Goal: Submit feedback/report problem: Submit feedback/report problem

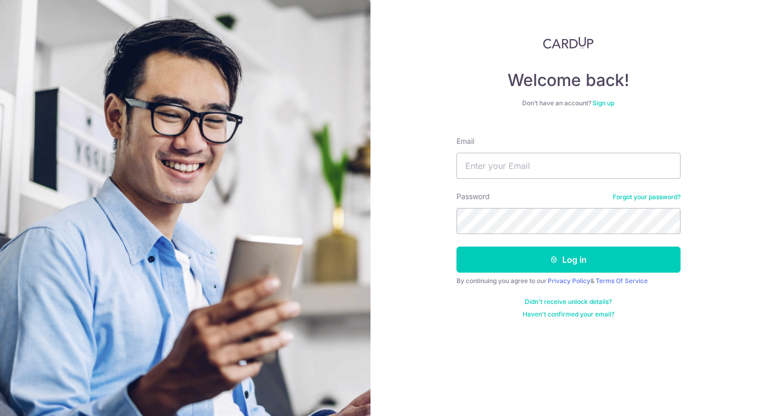
click at [603, 104] on link "Sign up" at bounding box center [604, 103] width 22 height 8
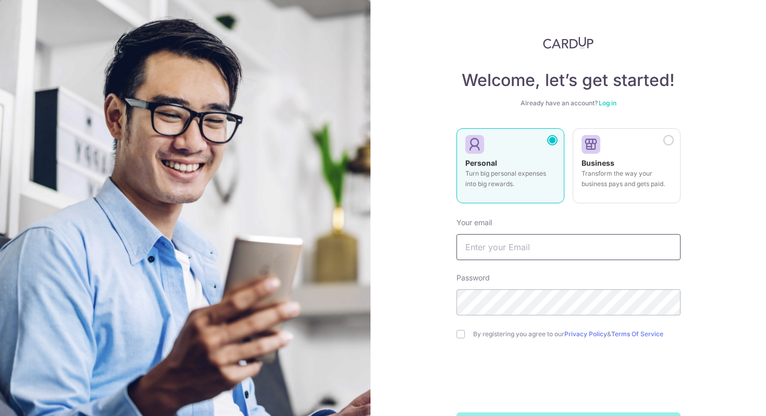
click at [529, 251] on input "text" at bounding box center [569, 247] width 224 height 26
type input "[EMAIL_ADDRESS][DOMAIN_NAME]"
click at [457, 333] on input "checkbox" at bounding box center [461, 334] width 8 height 8
checkbox input "true"
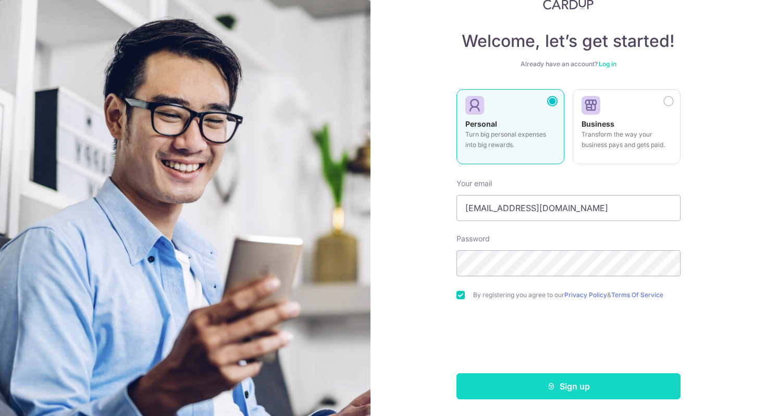
click at [512, 382] on button "Sign up" at bounding box center [569, 386] width 224 height 26
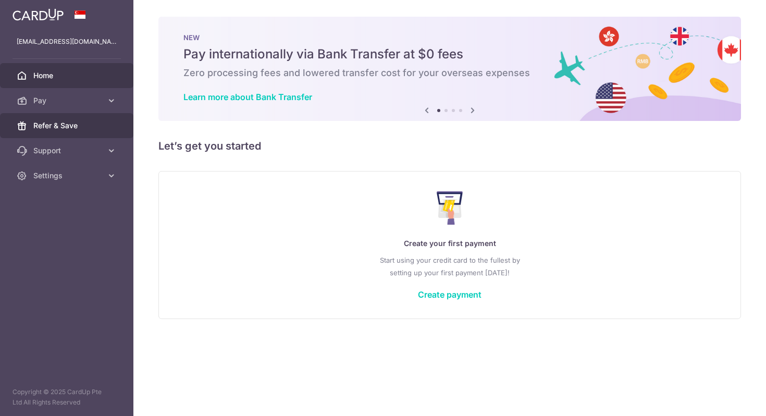
click at [97, 125] on span "Refer & Save" at bounding box center [67, 125] width 69 height 10
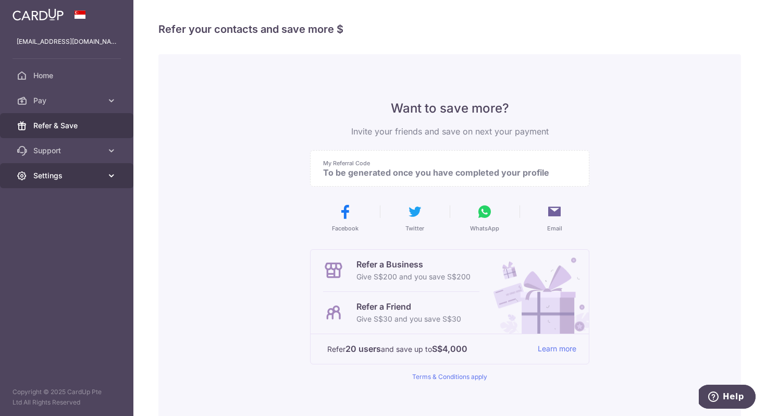
click at [73, 178] on span "Settings" at bounding box center [67, 175] width 69 height 10
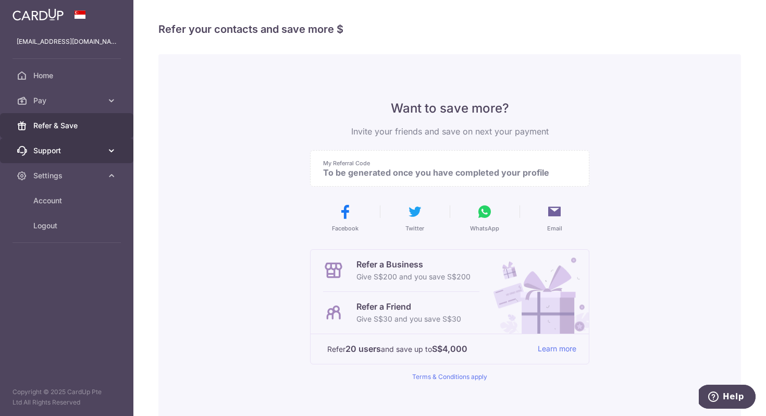
click at [58, 155] on span "Support" at bounding box center [67, 150] width 69 height 10
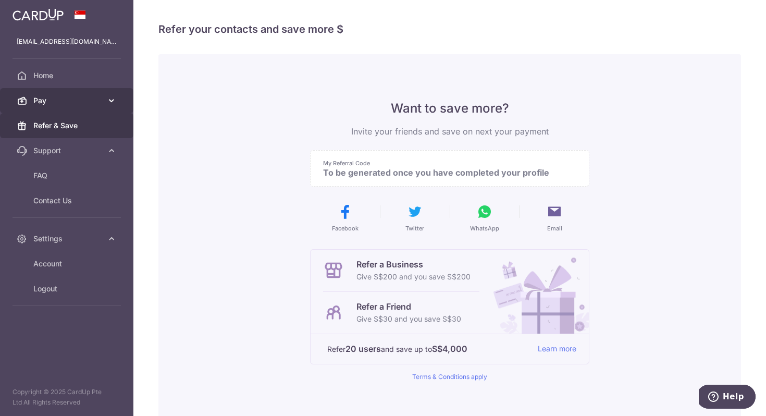
click at [48, 101] on span "Pay" at bounding box center [67, 100] width 69 height 10
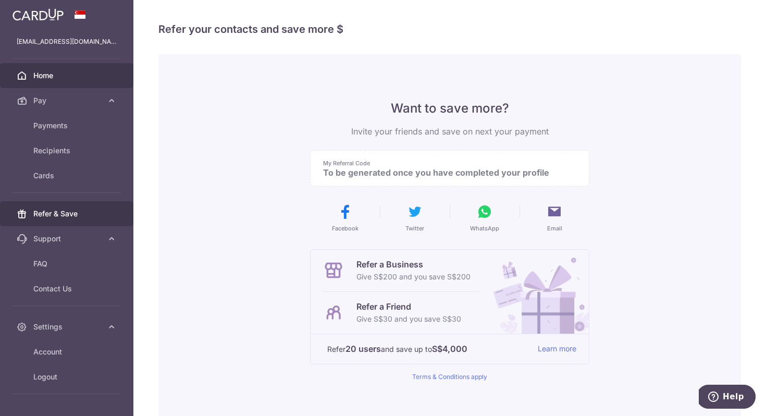
click at [56, 79] on span "Home" at bounding box center [67, 75] width 69 height 10
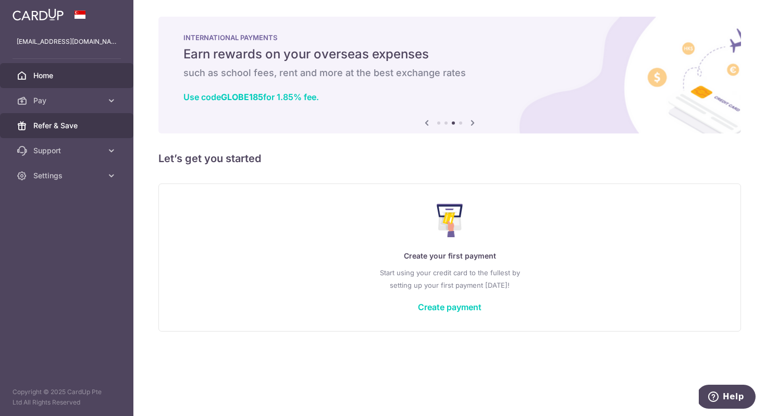
click at [106, 118] on link "Refer & Save" at bounding box center [66, 125] width 133 height 25
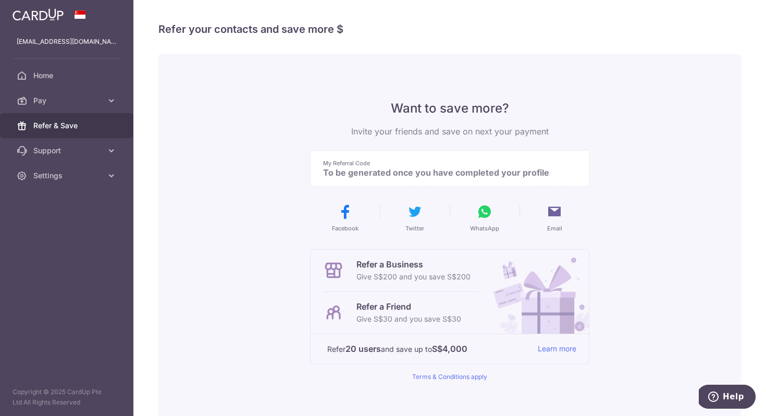
click at [435, 174] on p "To be generated once you have completed your profile" at bounding box center [445, 172] width 245 height 10
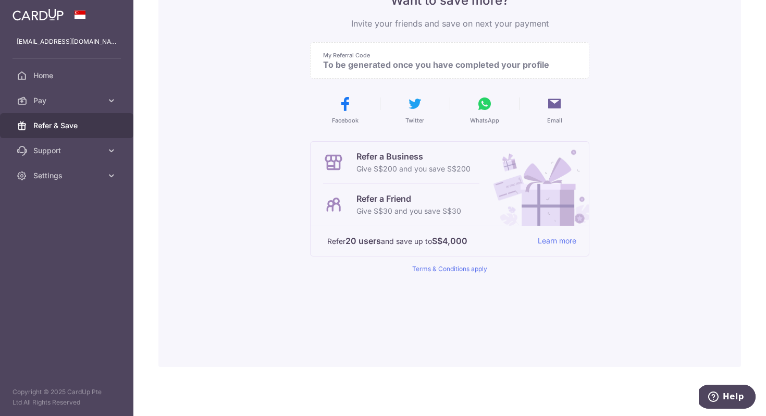
click at [415, 200] on p "Refer a Friend" at bounding box center [409, 198] width 105 height 13
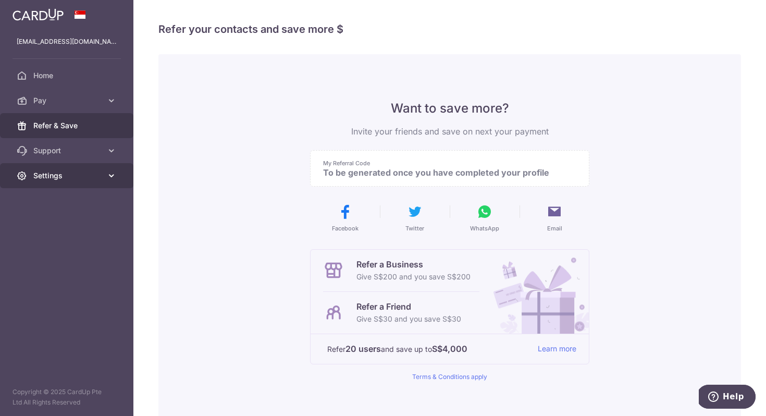
click at [80, 177] on span "Settings" at bounding box center [67, 175] width 69 height 10
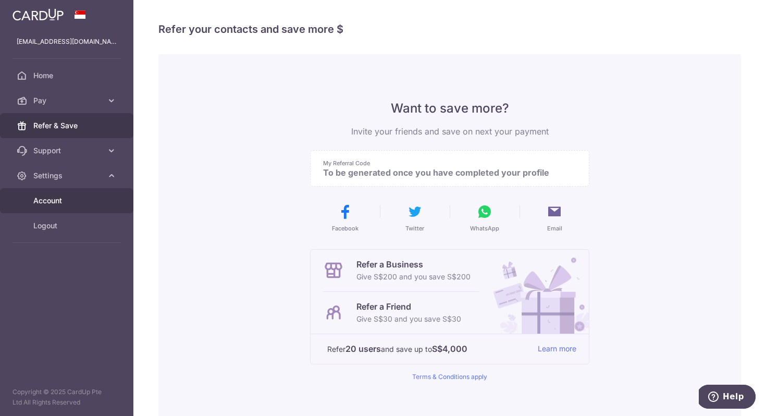
click at [76, 208] on link "Account" at bounding box center [66, 200] width 133 height 25
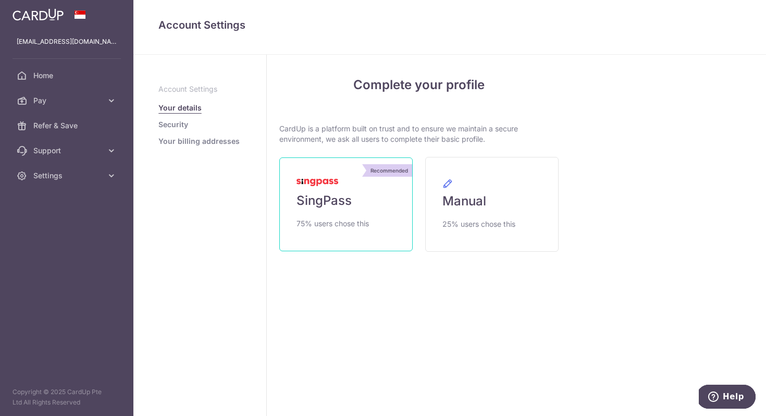
click at [324, 191] on link "Recommended SingPass 75% users chose this" at bounding box center [345, 204] width 133 height 94
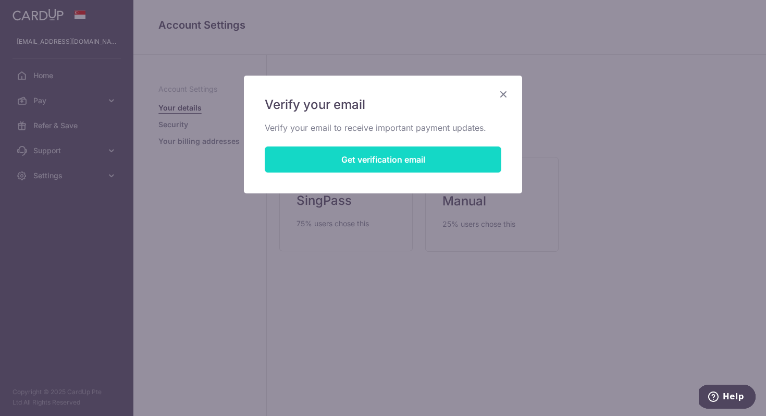
click at [373, 156] on button "Get verification email" at bounding box center [383, 159] width 237 height 26
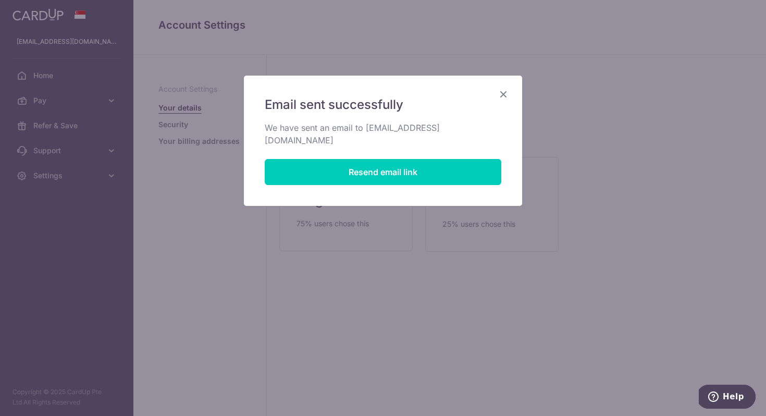
click at [508, 96] on icon "Close" at bounding box center [503, 94] width 13 height 13
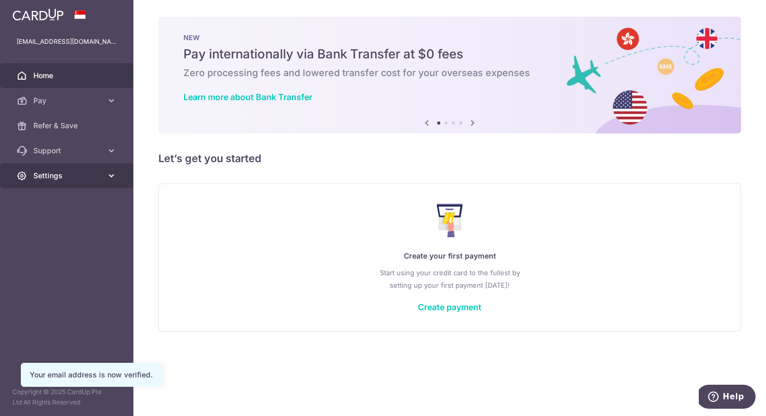
click at [55, 167] on link "Settings" at bounding box center [66, 175] width 133 height 25
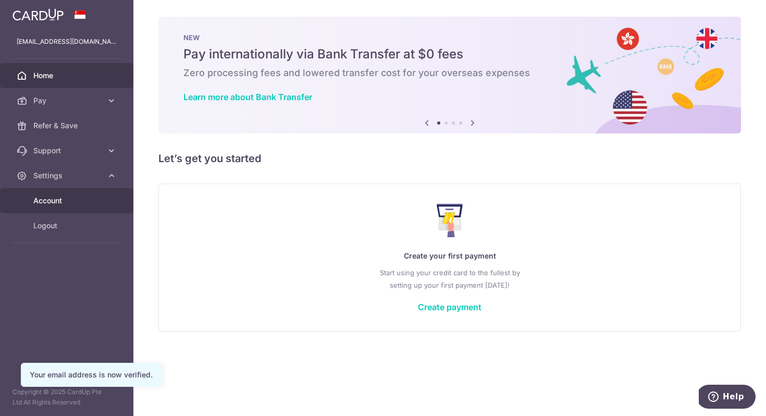
click at [67, 205] on span "Account" at bounding box center [67, 200] width 69 height 10
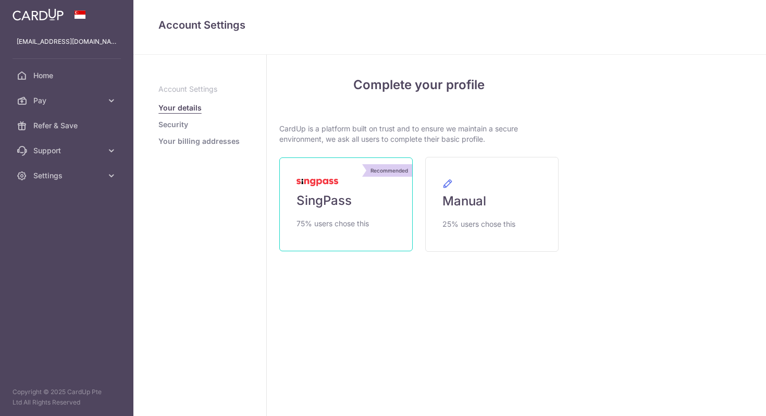
click at [329, 217] on span "75% users chose this" at bounding box center [333, 223] width 72 height 13
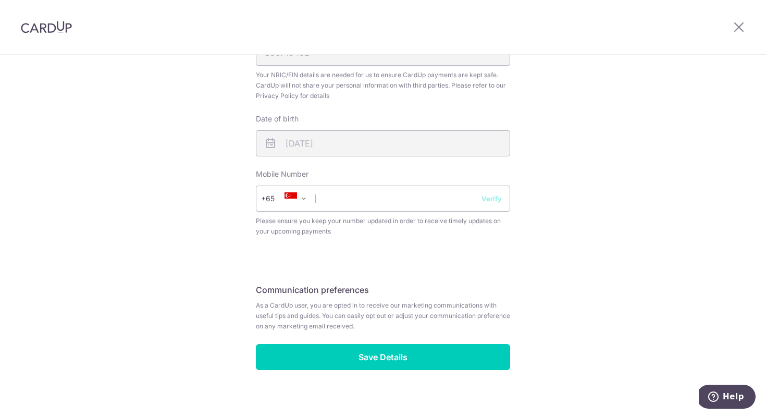
scroll to position [345, 0]
click at [418, 205] on input "text" at bounding box center [383, 198] width 254 height 26
type input "93267802"
click at [609, 214] on div "Review your details Your Details Please provide your full name as per your NRIC…" at bounding box center [383, 68] width 766 height 717
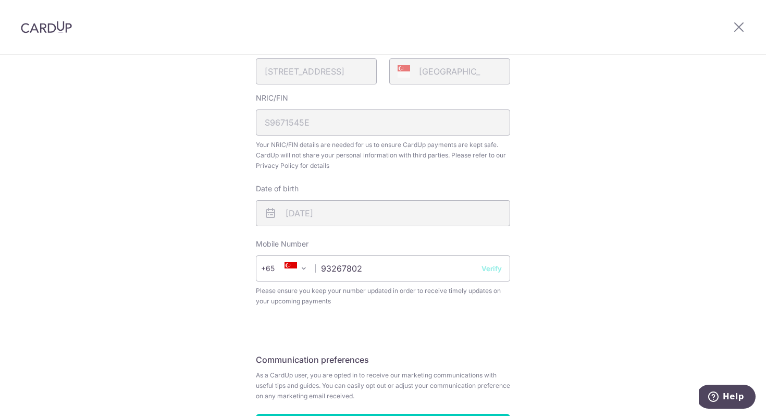
scroll to position [356, 0]
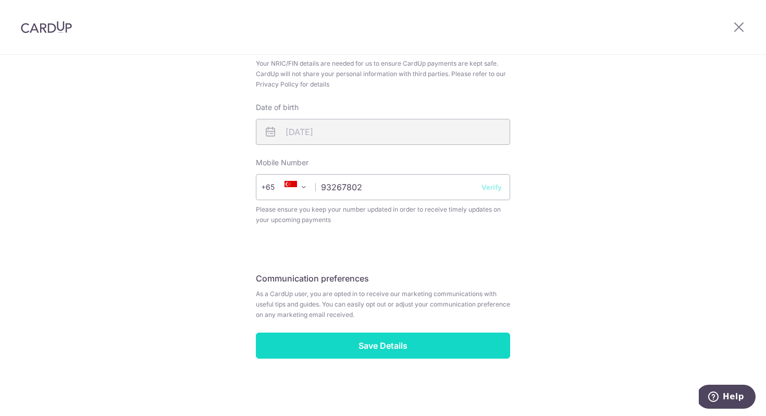
click at [433, 337] on input "Save Details" at bounding box center [383, 346] width 254 height 26
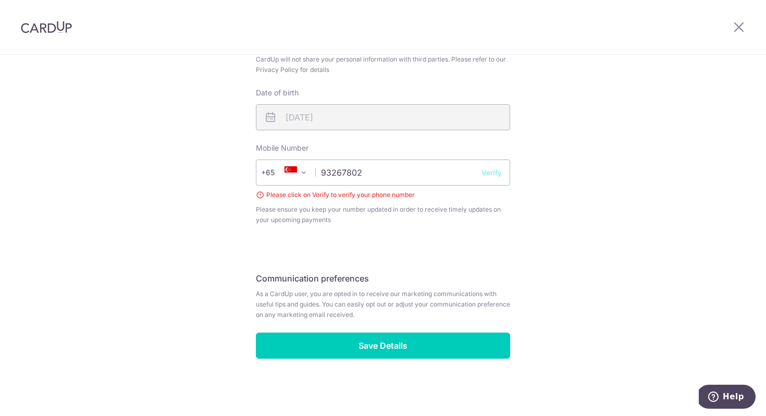
click at [485, 168] on button "Verify" at bounding box center [492, 172] width 20 height 10
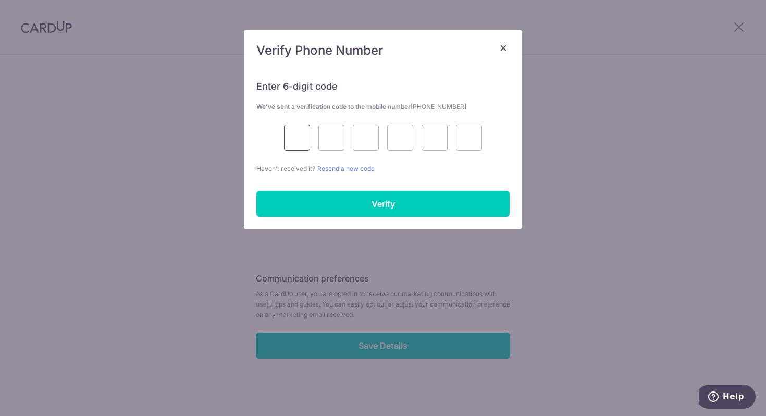
click at [302, 143] on input "text" at bounding box center [297, 138] width 26 height 26
type input "6"
type input "4"
type input "5"
type input "6"
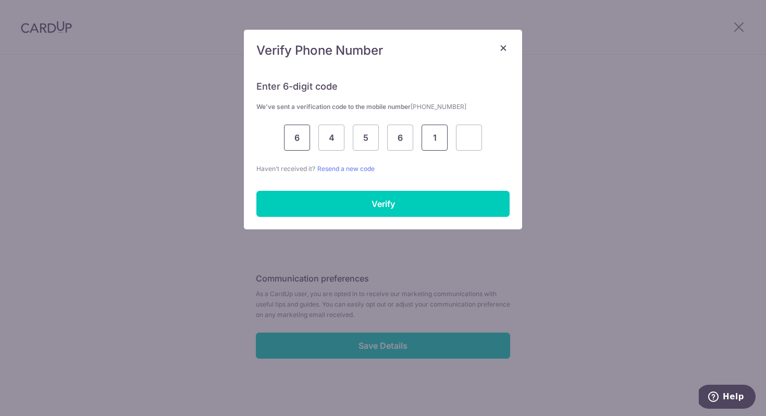
type input "1"
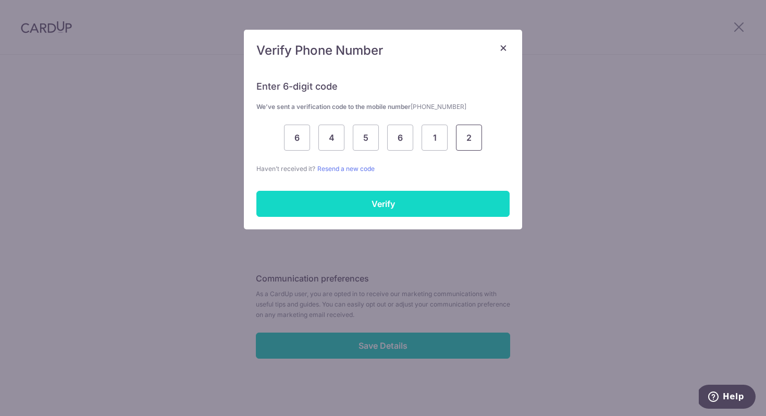
type input "2"
click at [302, 196] on input "Verify" at bounding box center [382, 204] width 253 height 26
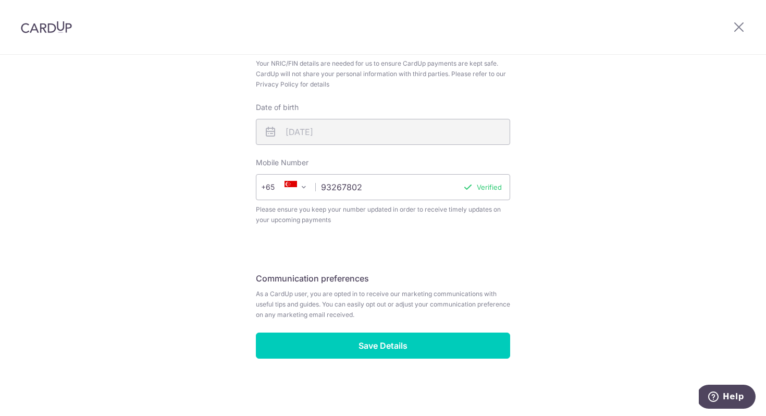
scroll to position [356, 0]
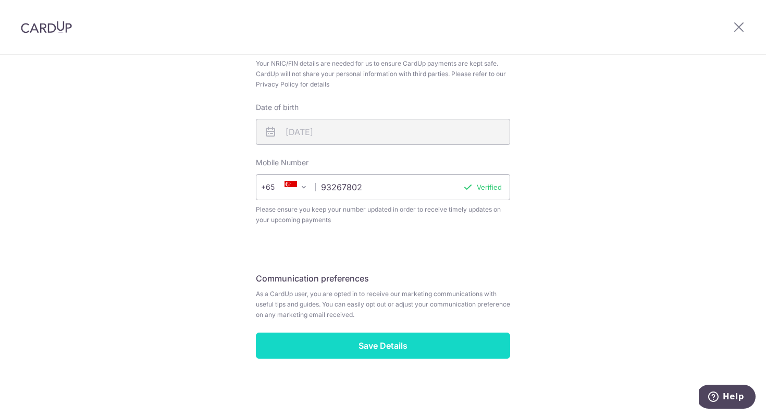
click at [428, 340] on input "Save Details" at bounding box center [383, 346] width 254 height 26
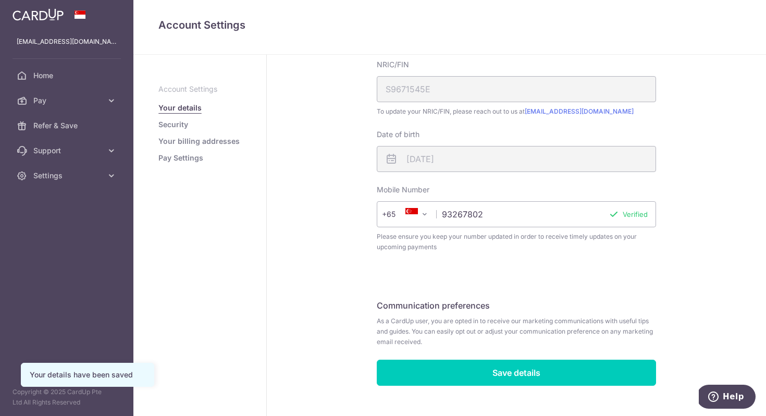
scroll to position [253, 0]
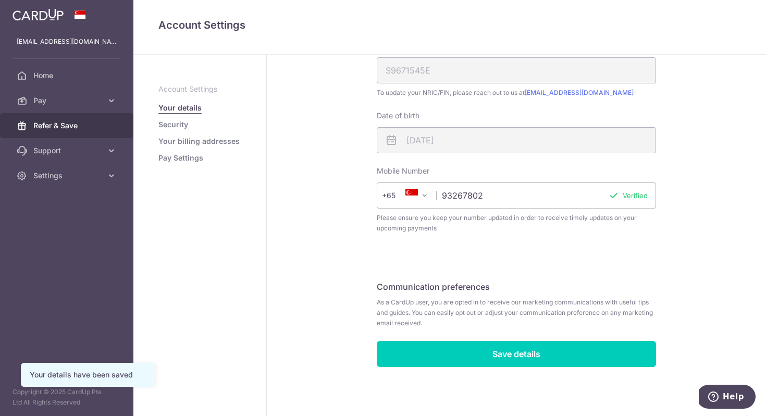
click at [85, 127] on span "Refer & Save" at bounding box center [67, 125] width 69 height 10
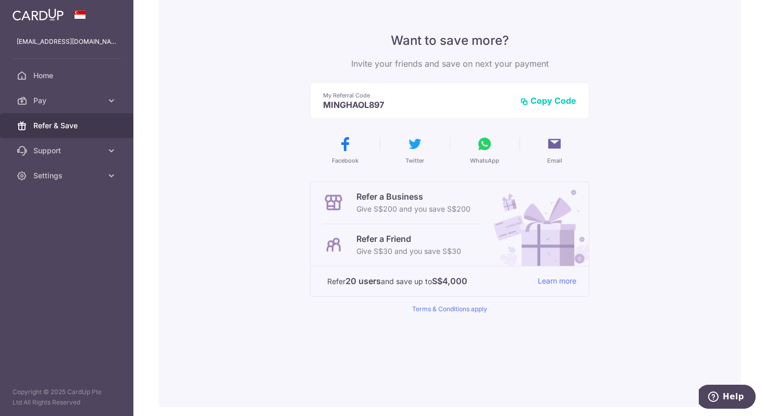
scroll to position [93, 0]
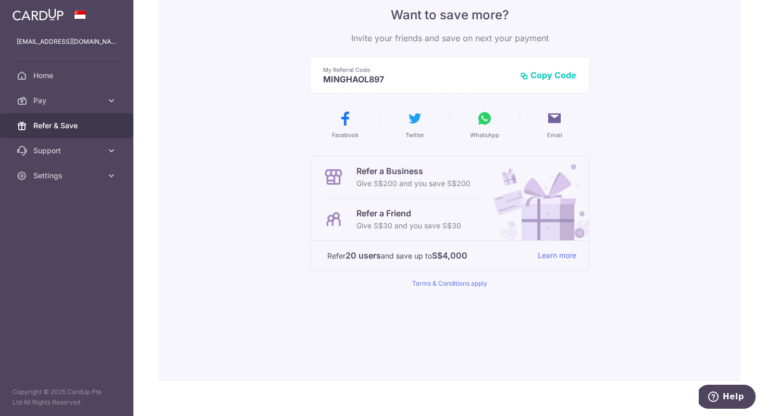
click at [447, 228] on p "Give S$30 and you save S$30" at bounding box center [409, 225] width 105 height 13
click at [544, 253] on link "Learn more" at bounding box center [557, 255] width 39 height 13
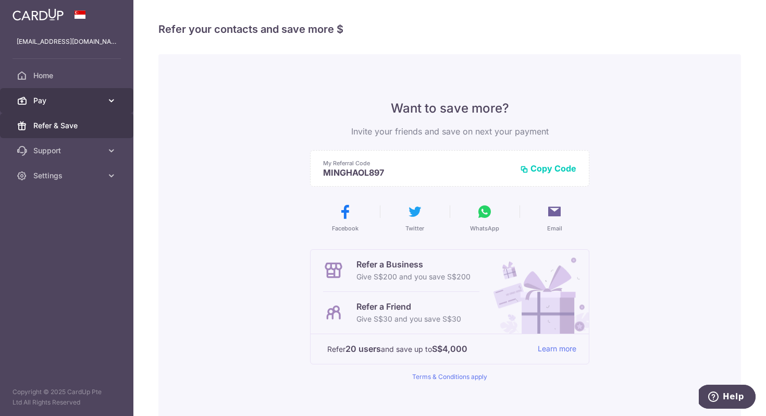
click at [54, 102] on span "Pay" at bounding box center [67, 100] width 69 height 10
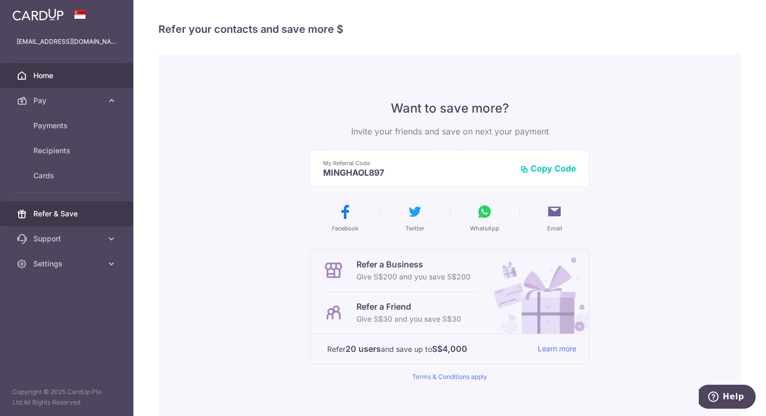
click at [46, 77] on span "Home" at bounding box center [67, 75] width 69 height 10
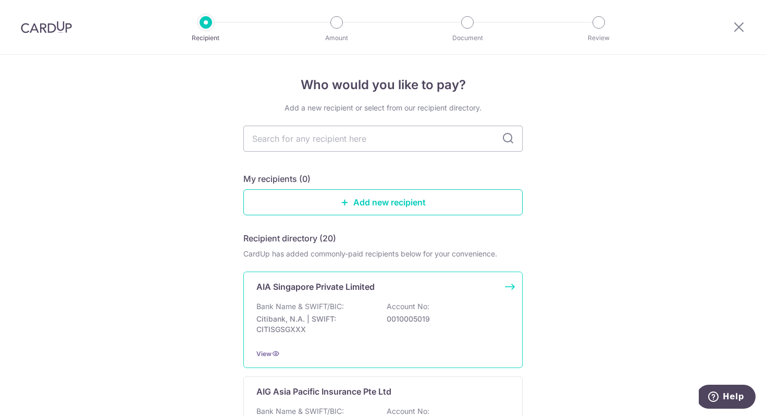
click at [332, 290] on p "AIA Singapore Private Limited" at bounding box center [315, 286] width 118 height 13
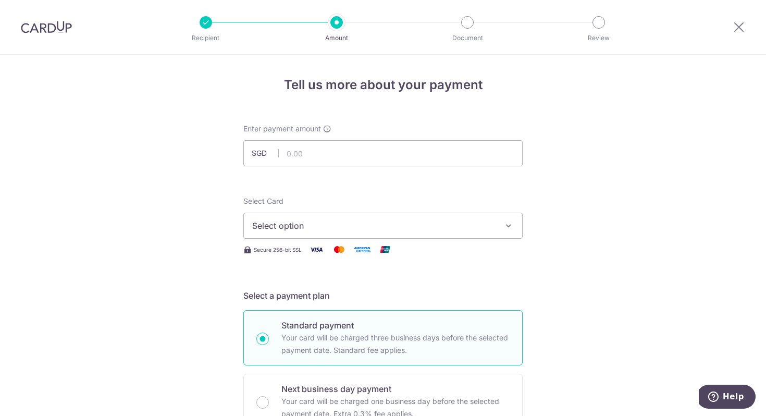
click at [310, 230] on span "Select option" at bounding box center [373, 225] width 243 height 13
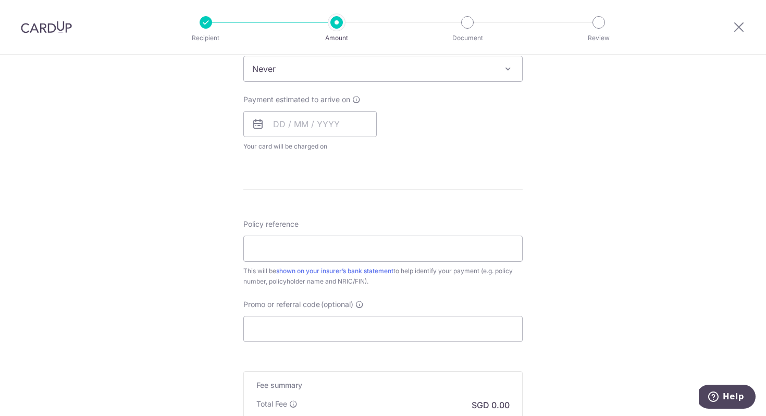
scroll to position [495, 0]
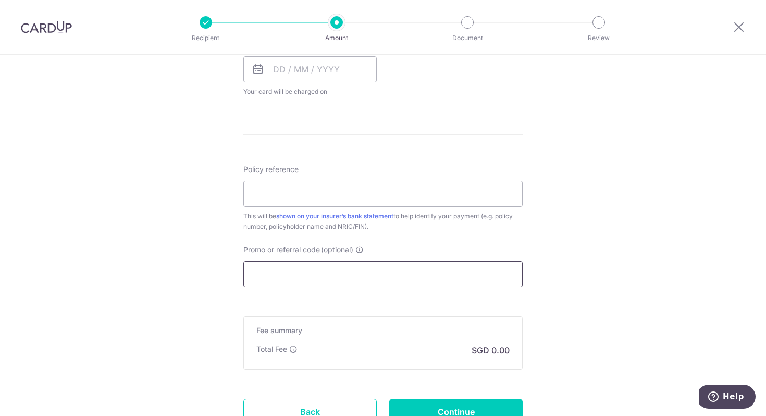
click at [349, 277] on input "Promo or referral code (optional)" at bounding box center [382, 274] width 279 height 26
paste input "KAIWENELVANT918"
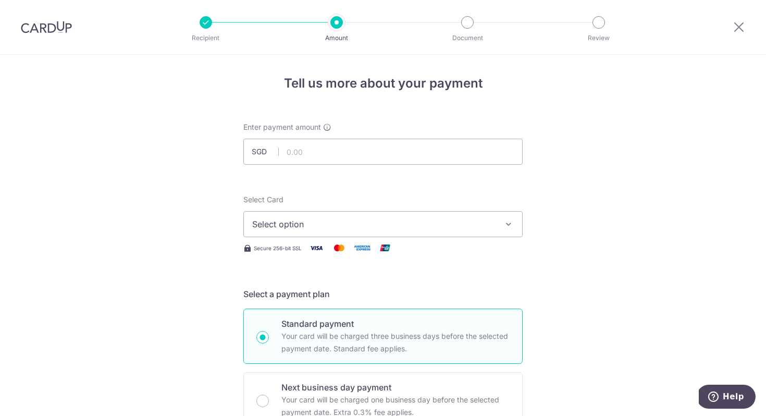
scroll to position [0, 0]
type input "KAIWENELVANT918"
click at [332, 148] on input "text" at bounding box center [382, 153] width 279 height 26
type input "833.33"
click at [346, 228] on span "Select option" at bounding box center [373, 225] width 243 height 13
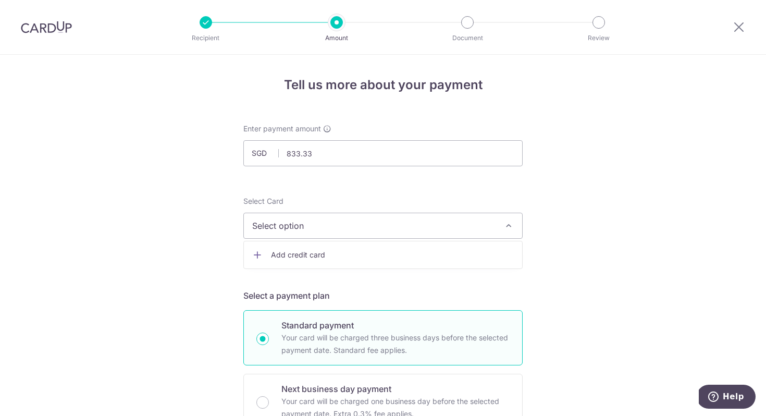
click at [337, 248] on link "Add credit card" at bounding box center [383, 255] width 278 height 19
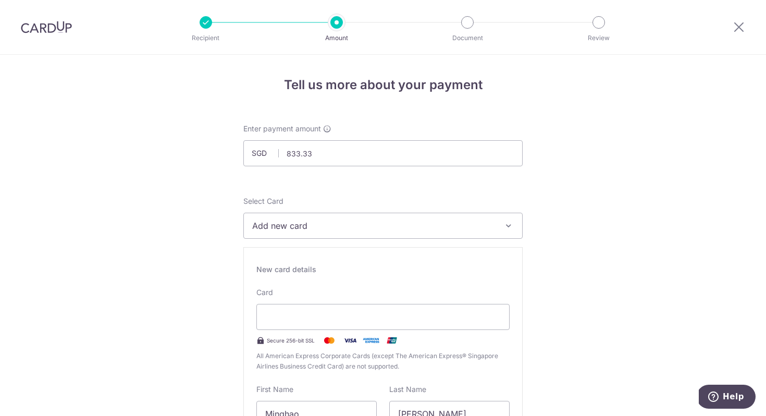
type input "05 / 2029"
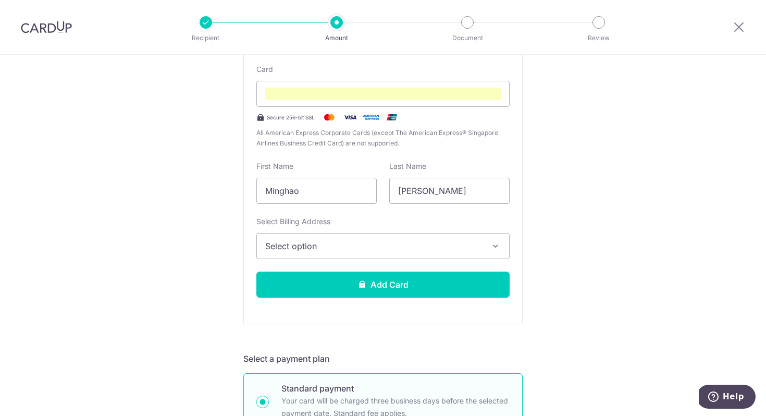
scroll to position [250, 0]
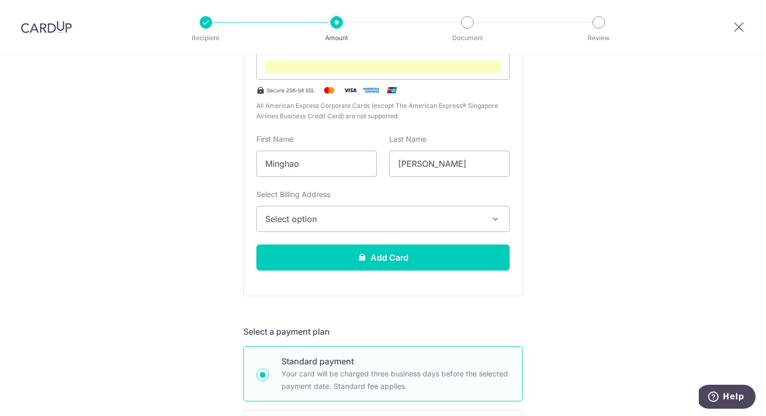
click at [373, 222] on span "Select option" at bounding box center [373, 219] width 217 height 13
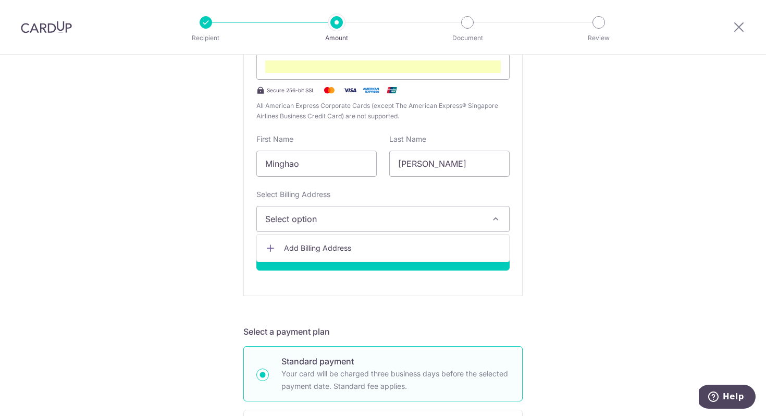
click at [359, 243] on span "Add Billing Address" at bounding box center [392, 248] width 217 height 10
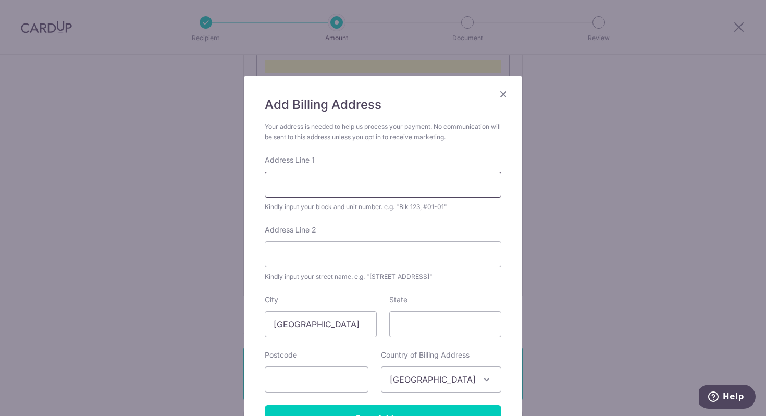
click at [359, 180] on input "Address Line 1" at bounding box center [383, 184] width 237 height 26
type input "1 Bedok South Avenue 3"
type input "465461"
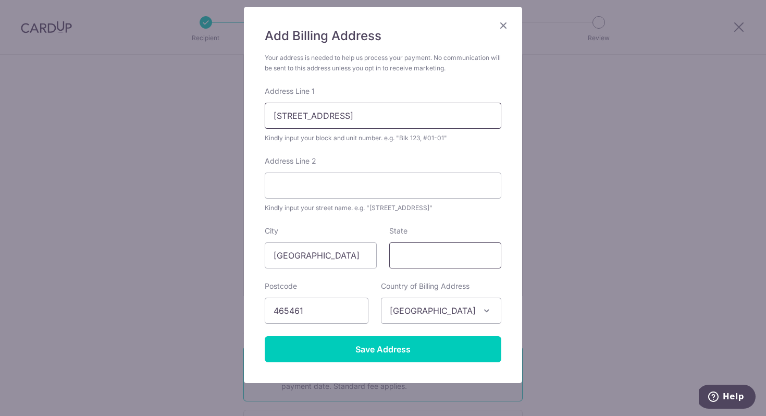
scroll to position [101, 0]
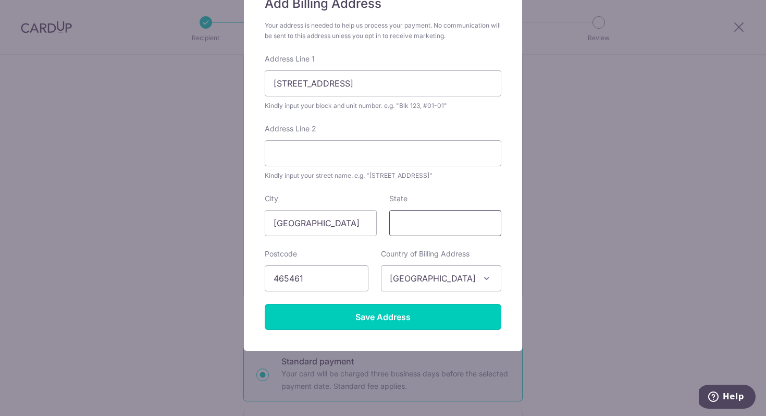
click at [422, 316] on input "Save Address" at bounding box center [383, 317] width 237 height 26
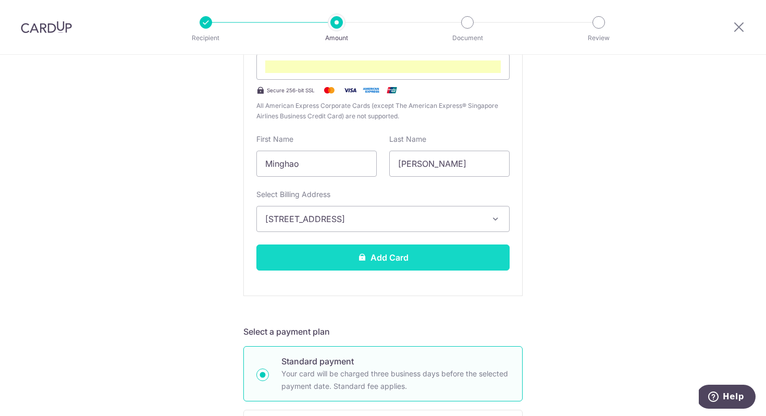
click at [436, 264] on button "Add Card" at bounding box center [382, 257] width 253 height 26
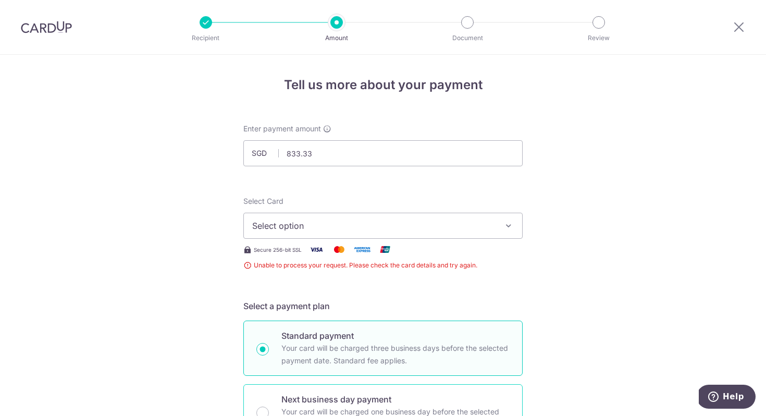
scroll to position [1, 0]
click at [480, 217] on button "Select option" at bounding box center [382, 225] width 279 height 26
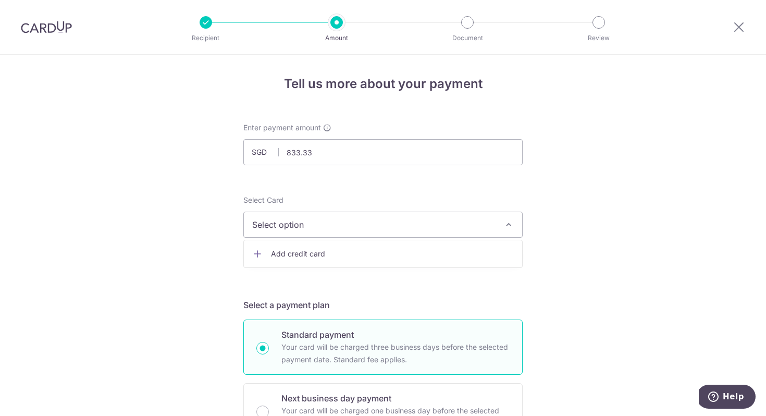
click at [447, 248] on link "Add credit card" at bounding box center [383, 253] width 278 height 19
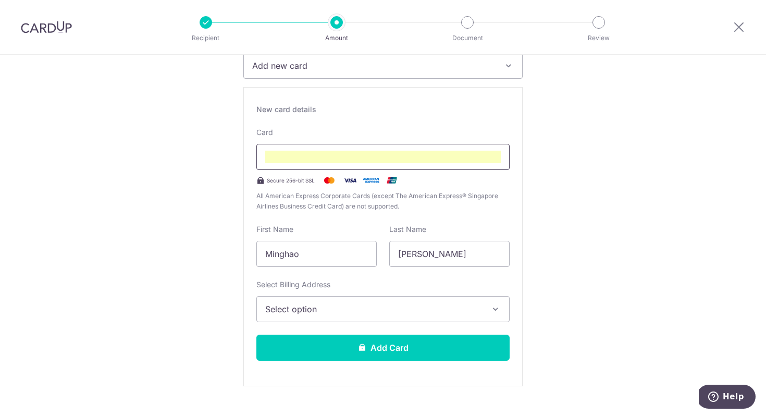
scroll to position [187, 0]
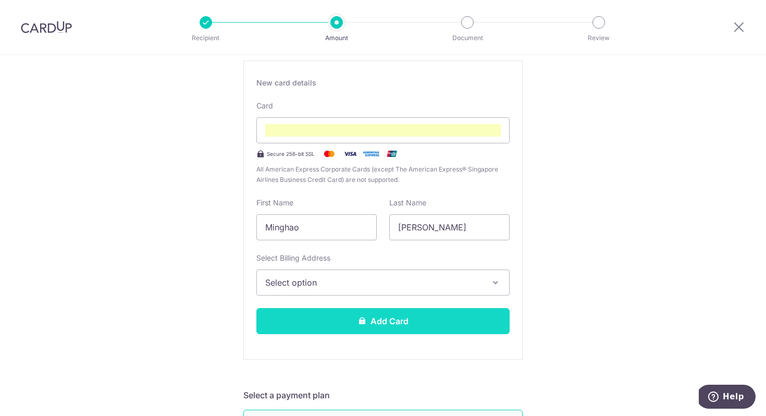
click at [445, 310] on button "Add Card" at bounding box center [382, 321] width 253 height 26
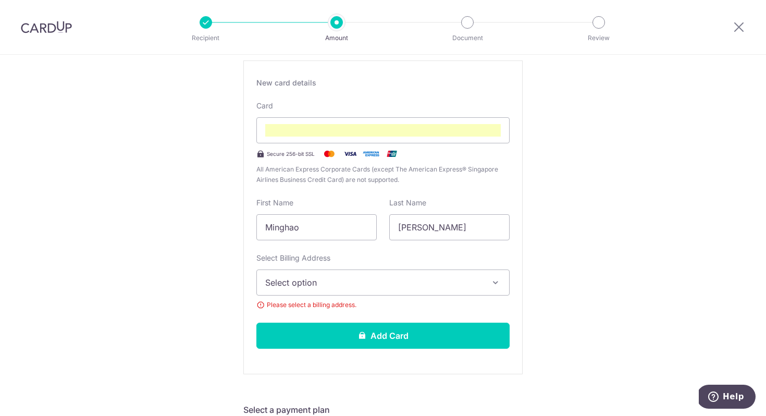
click at [441, 285] on span "Select option" at bounding box center [373, 282] width 217 height 13
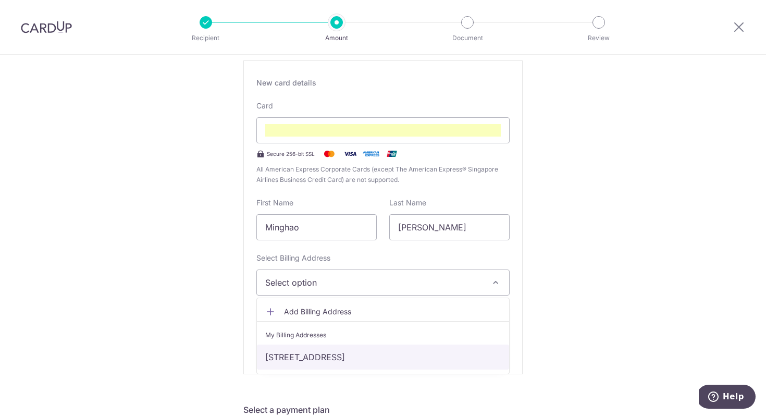
click at [414, 362] on link "[STREET_ADDRESS]" at bounding box center [383, 357] width 252 height 25
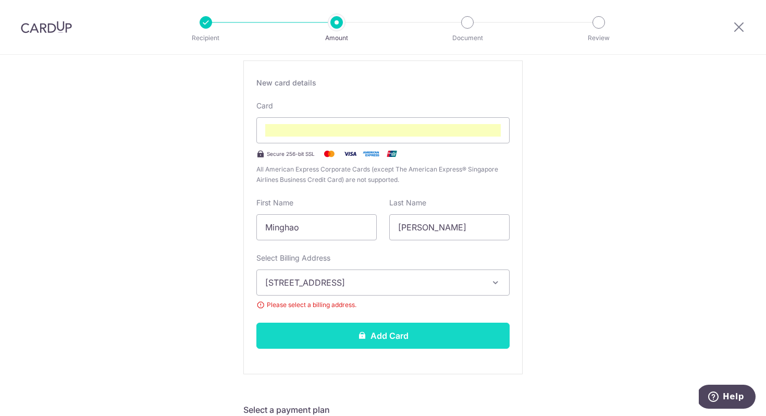
click at [423, 329] on button "Add Card" at bounding box center [382, 336] width 253 height 26
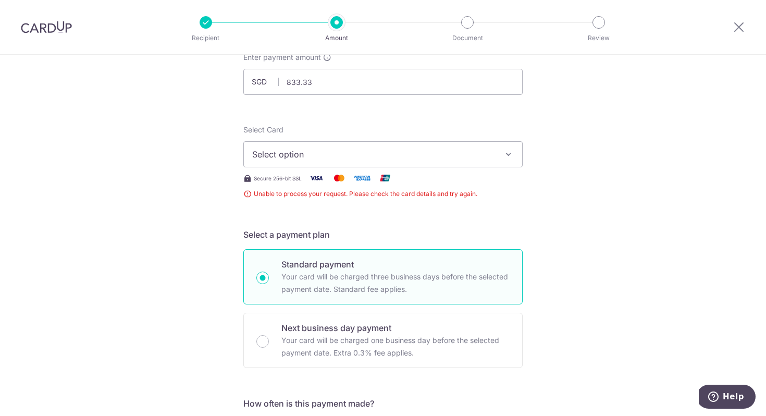
scroll to position [69, 0]
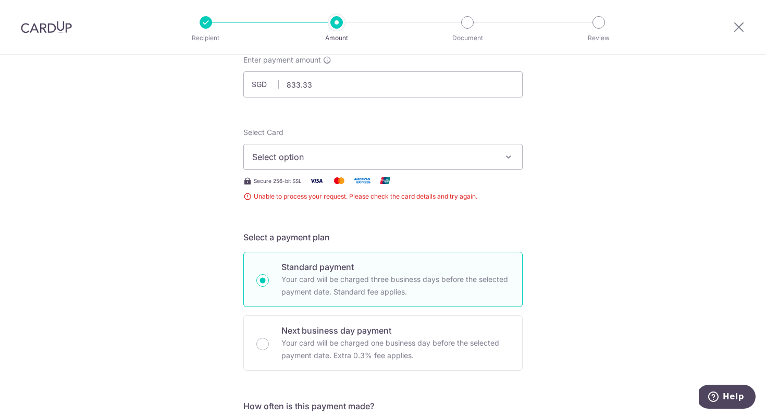
click at [471, 167] on button "Select option" at bounding box center [382, 157] width 279 height 26
click at [442, 186] on span "Add credit card" at bounding box center [392, 186] width 243 height 10
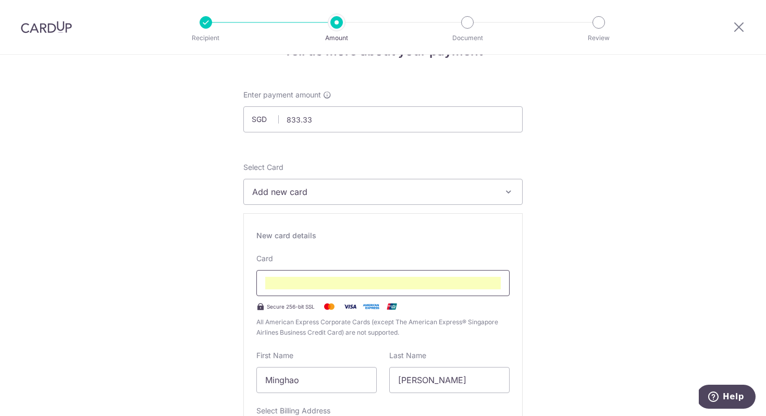
scroll to position [0, 0]
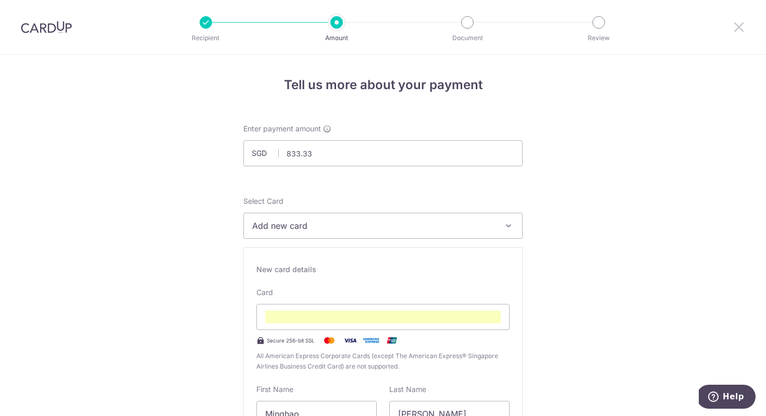
click at [741, 23] on icon at bounding box center [739, 26] width 13 height 13
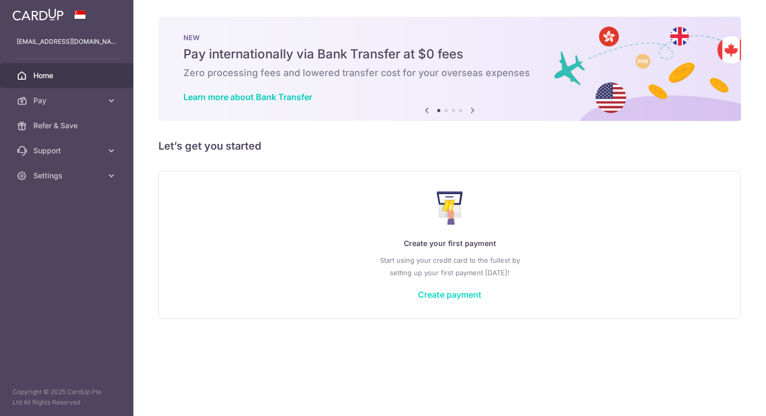
click at [456, 295] on link "Create payment" at bounding box center [450, 294] width 64 height 10
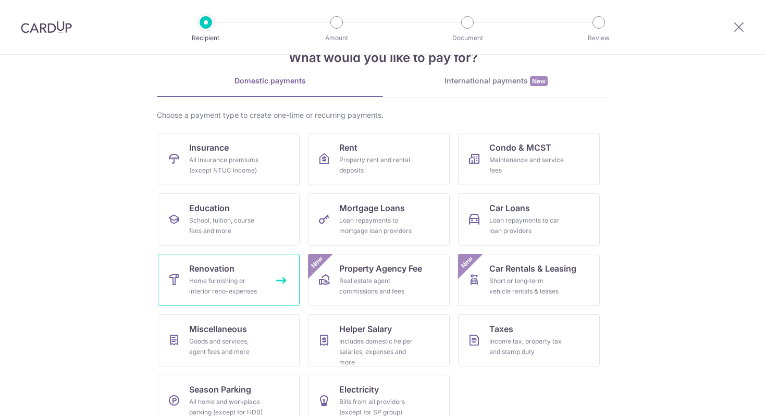
scroll to position [51, 0]
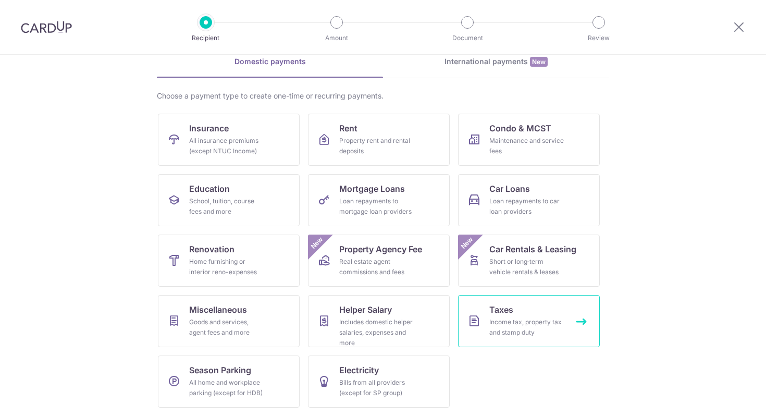
click at [528, 323] on div "Income tax, property tax and stamp duty" at bounding box center [526, 327] width 75 height 21
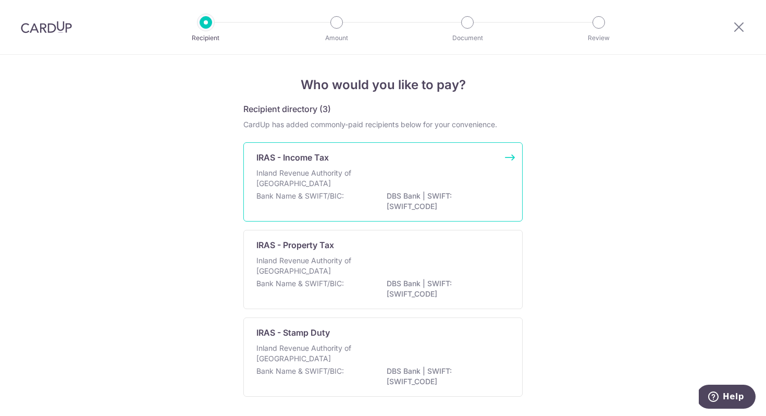
click at [352, 181] on p "Inland Revenue Authority of [GEOGRAPHIC_DATA]" at bounding box center [311, 178] width 111 height 21
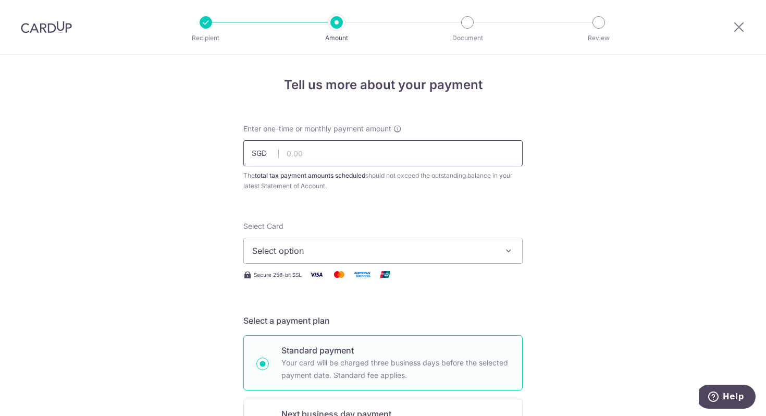
click at [392, 155] on input "text" at bounding box center [382, 153] width 279 height 26
click at [408, 251] on span "Select option" at bounding box center [373, 250] width 243 height 13
click at [360, 258] on button "Select option" at bounding box center [382, 251] width 279 height 26
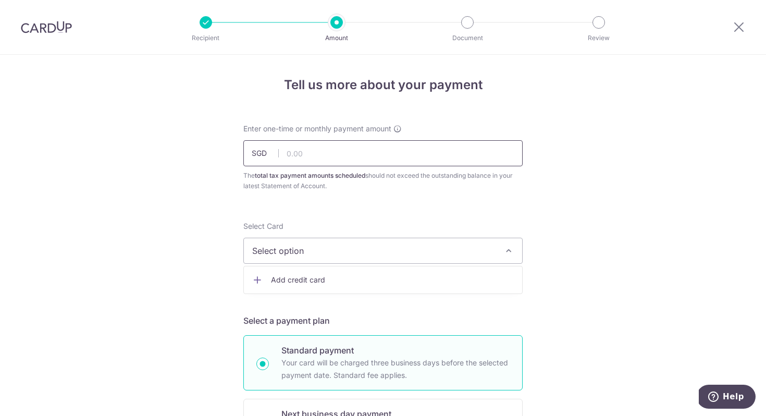
click at [405, 163] on input "text" at bounding box center [382, 153] width 279 height 26
type input "16,000.00"
click at [446, 250] on span "Select option" at bounding box center [373, 250] width 243 height 13
click at [405, 279] on span "Add credit card" at bounding box center [392, 280] width 243 height 10
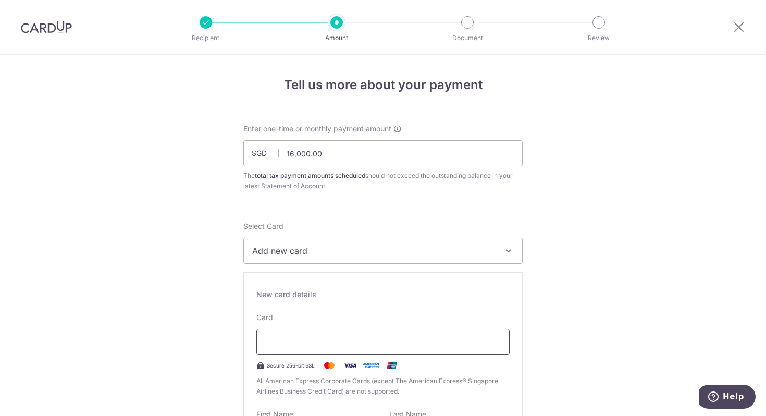
click at [345, 332] on div at bounding box center [382, 342] width 253 height 26
type input "05 / 2029"
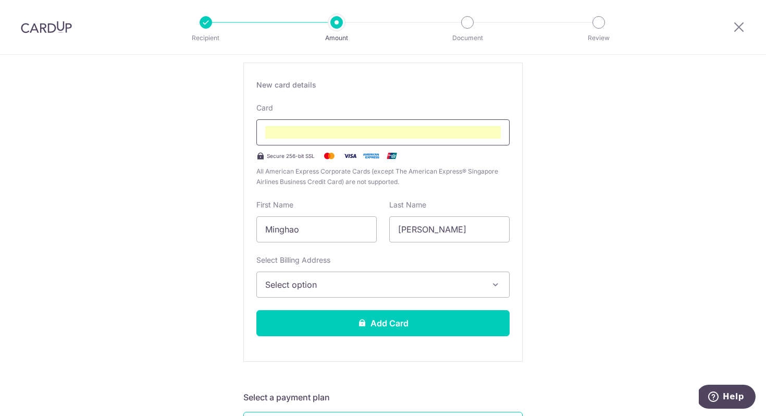
scroll to position [211, 0]
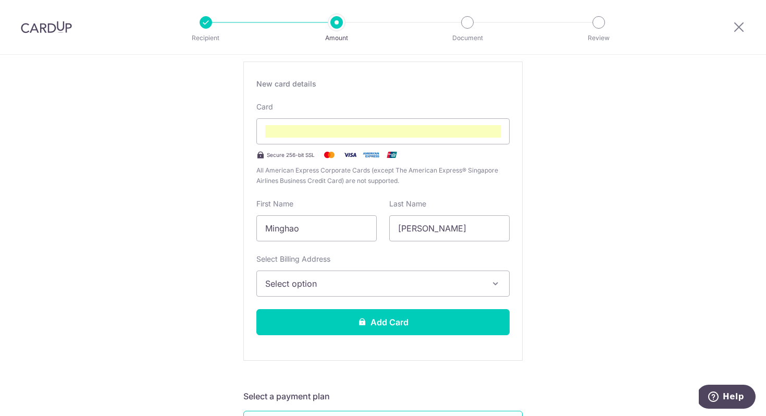
click at [452, 286] on span "Select option" at bounding box center [373, 283] width 217 height 13
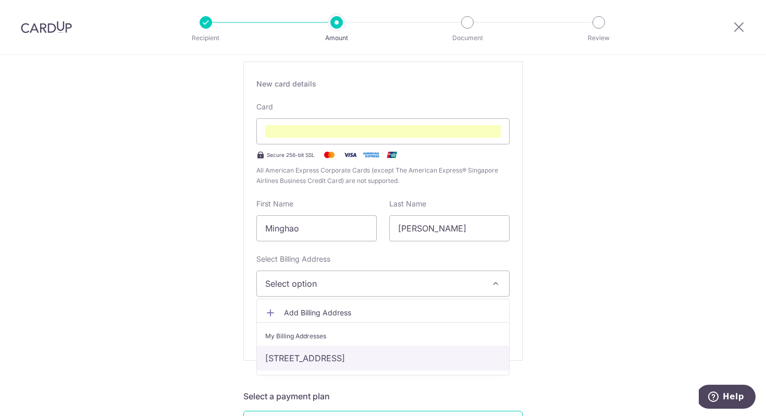
click at [393, 352] on link "[STREET_ADDRESS]" at bounding box center [383, 358] width 252 height 25
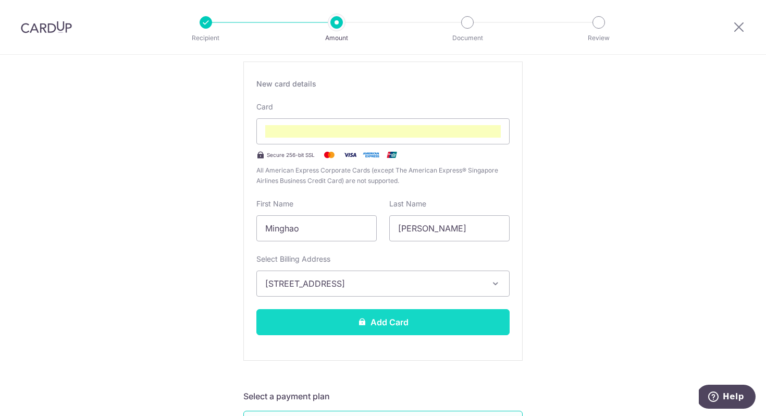
click at [400, 321] on button "Add Card" at bounding box center [382, 322] width 253 height 26
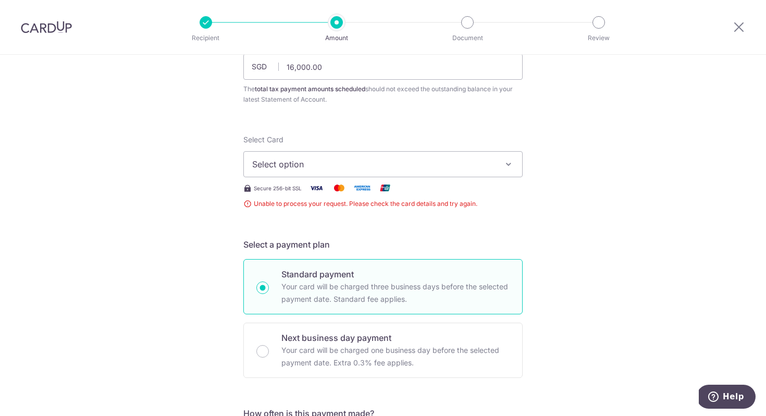
scroll to position [88, 0]
click at [477, 171] on button "Select option" at bounding box center [382, 163] width 279 height 26
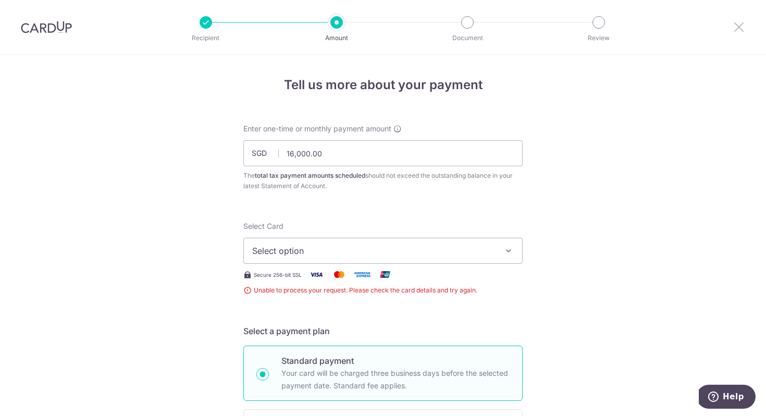
click at [739, 29] on icon at bounding box center [739, 26] width 13 height 13
drag, startPoint x: 371, startPoint y: 162, endPoint x: 242, endPoint y: 163, distance: 128.2
click at [242, 163] on div "Enter one-time or monthly payment amount SGD 16,000.00 16000.00 The total tax p…" at bounding box center [383, 158] width 292 height 68
drag, startPoint x: 333, startPoint y: 162, endPoint x: 286, endPoint y: 160, distance: 47.0
click at [286, 160] on input "16,000.00" at bounding box center [382, 153] width 279 height 26
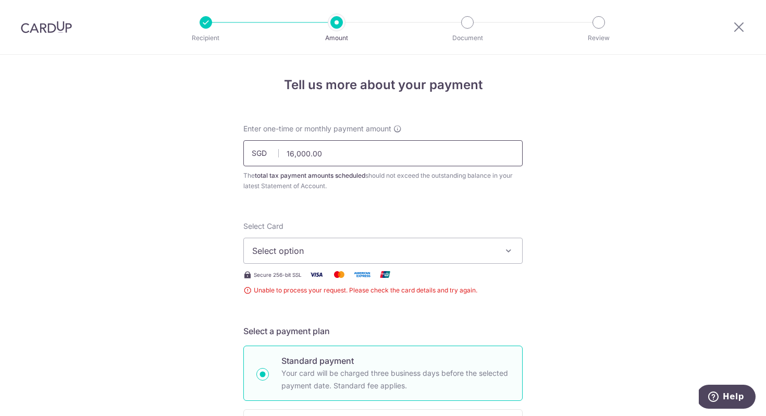
drag, startPoint x: 331, startPoint y: 151, endPoint x: 275, endPoint y: 151, distance: 56.3
click at [275, 151] on div "SGD 16,000.00 16000.00" at bounding box center [382, 153] width 279 height 26
paste input "2,712.21"
type input "2,712.21"
click at [394, 223] on div "Select Card Select option Add credit card" at bounding box center [382, 242] width 279 height 43
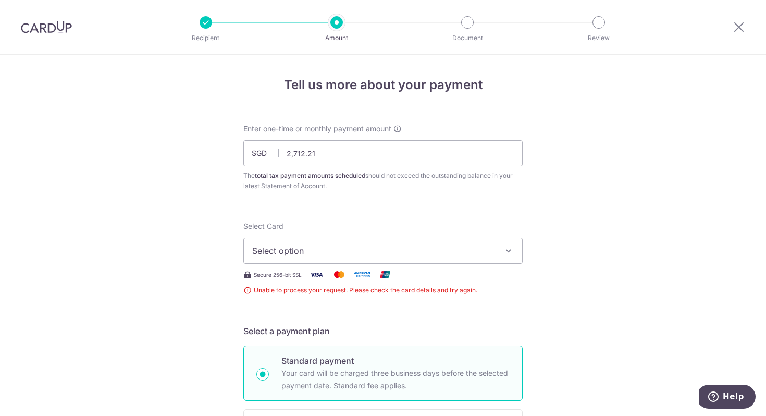
click at [353, 249] on span "Select option" at bounding box center [373, 250] width 243 height 13
click at [339, 282] on span "Add credit card" at bounding box center [392, 280] width 243 height 10
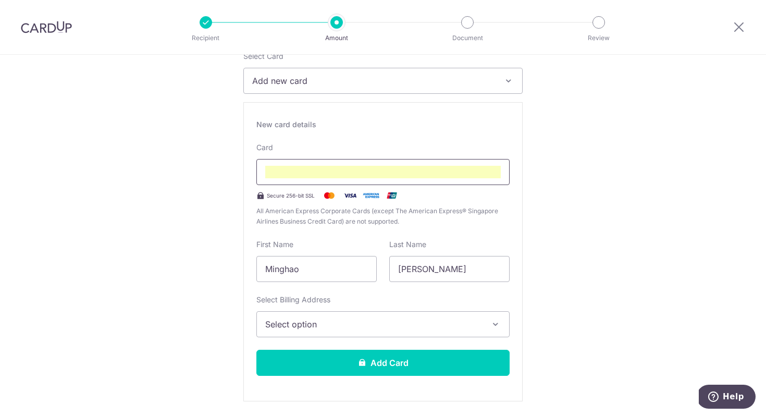
scroll to position [171, 0]
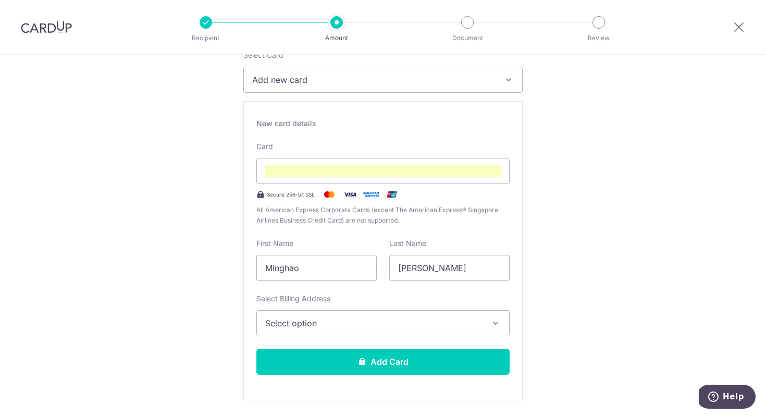
click at [330, 323] on span "Select option" at bounding box center [373, 323] width 217 height 13
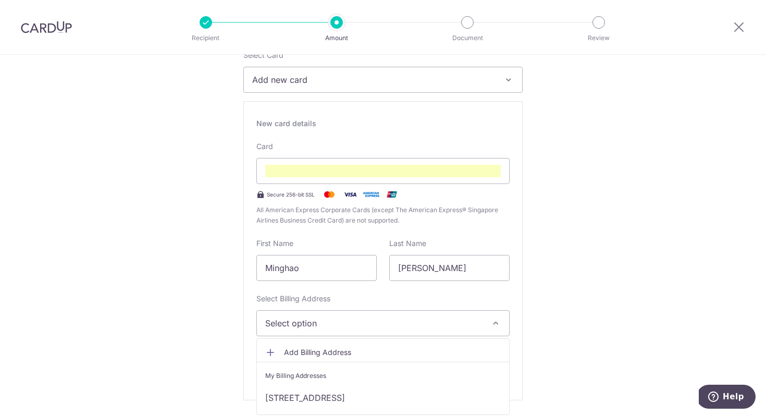
scroll to position [238, 0]
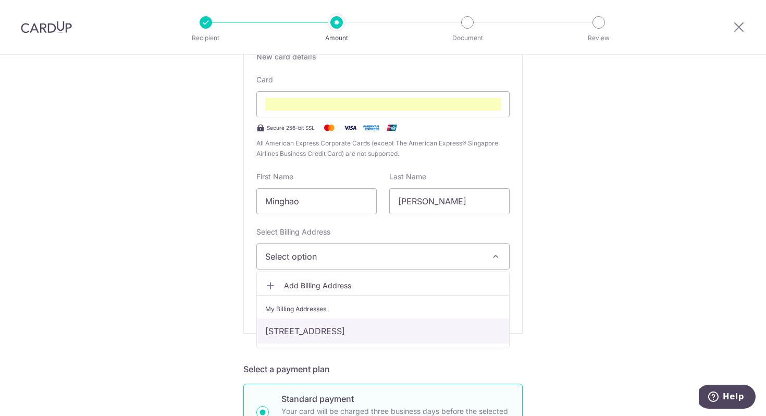
click at [344, 327] on link "[STREET_ADDRESS]" at bounding box center [383, 330] width 252 height 25
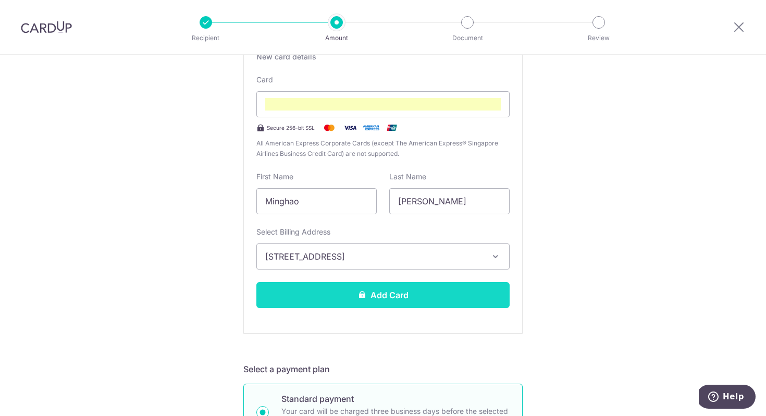
click at [319, 296] on button "Add Card" at bounding box center [382, 295] width 253 height 26
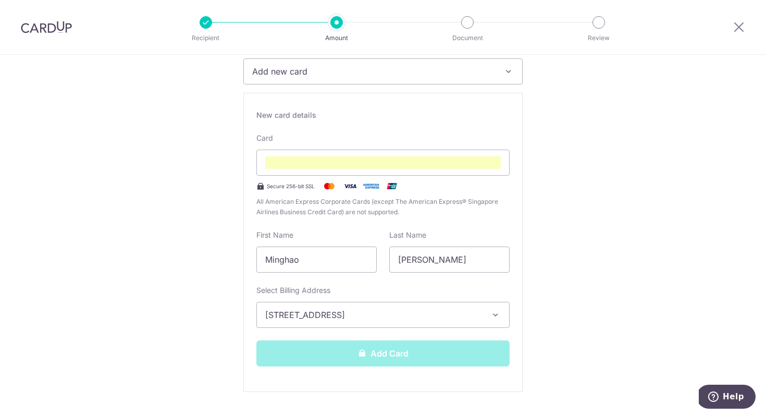
scroll to position [180, 0]
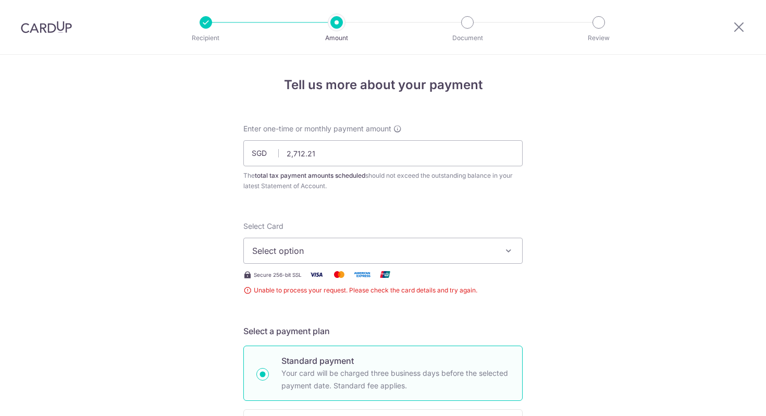
scroll to position [230, 0]
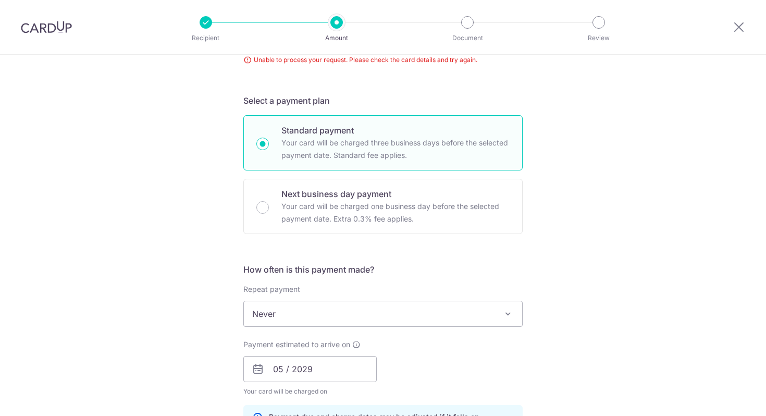
click at [430, 313] on span "Never" at bounding box center [383, 313] width 278 height 25
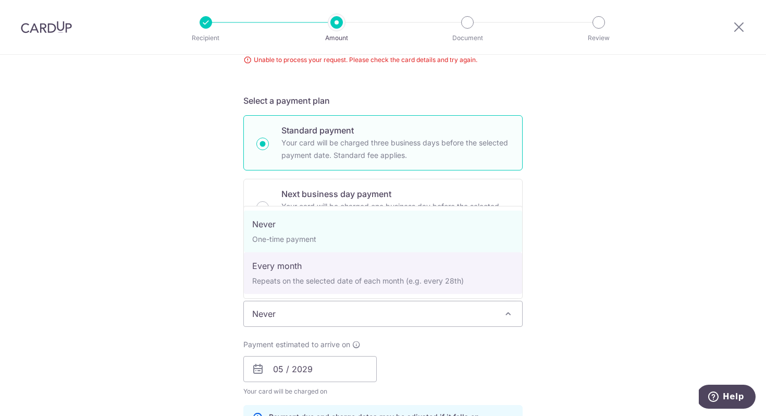
select select "3"
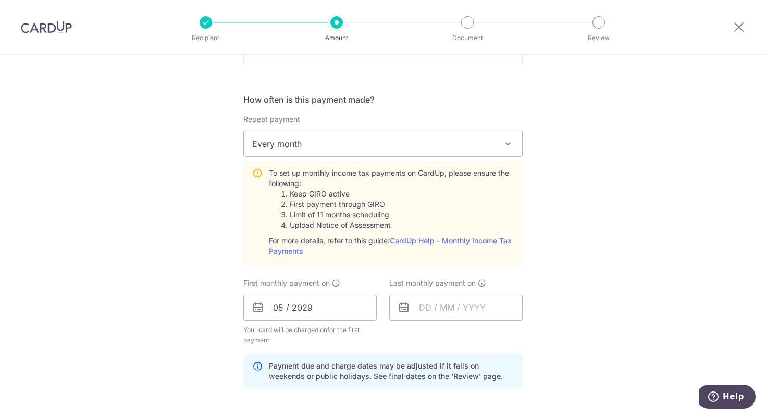
scroll to position [414, 0]
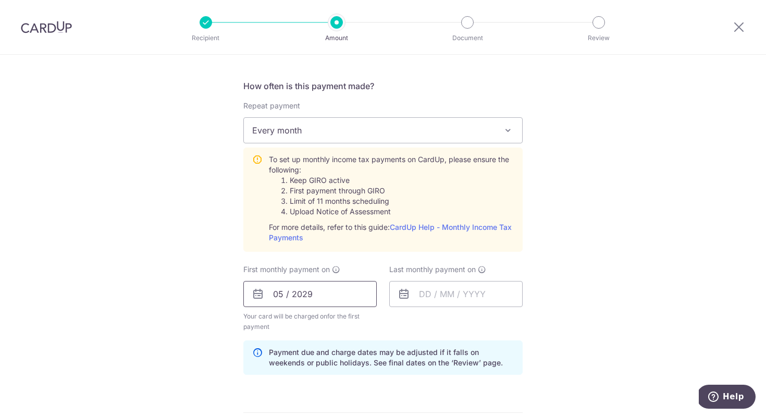
click at [350, 300] on input "05 / 2029" at bounding box center [309, 294] width 133 height 26
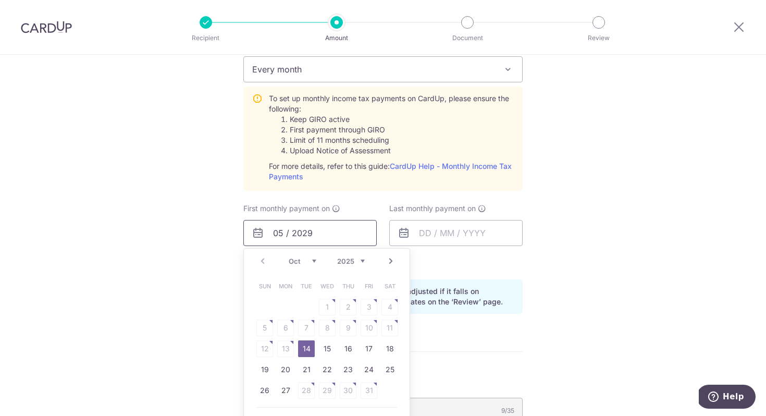
scroll to position [494, 0]
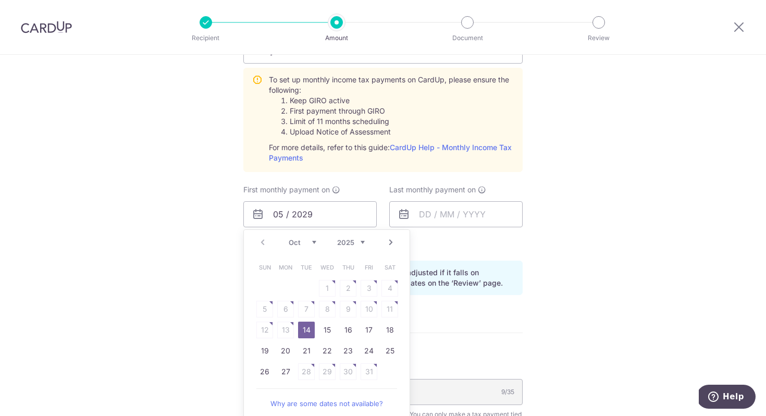
click at [390, 242] on link "Next" at bounding box center [391, 242] width 13 height 13
click at [369, 307] on link "7" at bounding box center [369, 309] width 17 height 17
click at [576, 272] on div "Tell us more about your payment Enter one-time or monthly payment amount SGD 2,…" at bounding box center [383, 131] width 766 height 1140
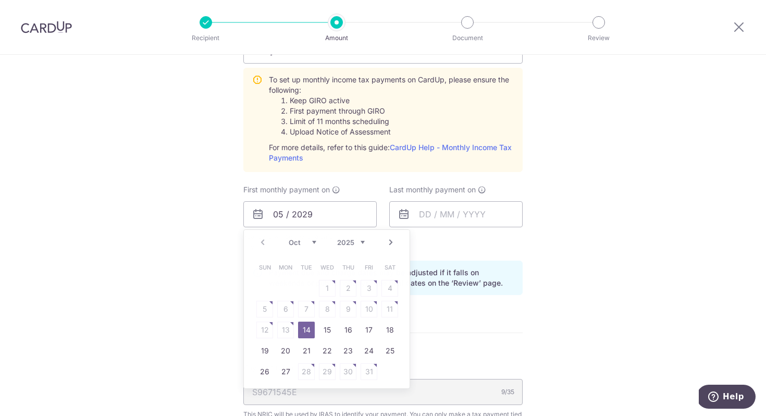
type input "[DATE]"
click at [576, 272] on div "Tell us more about your payment Enter one-time or monthly payment amount SGD 2,…" at bounding box center [383, 131] width 766 height 1140
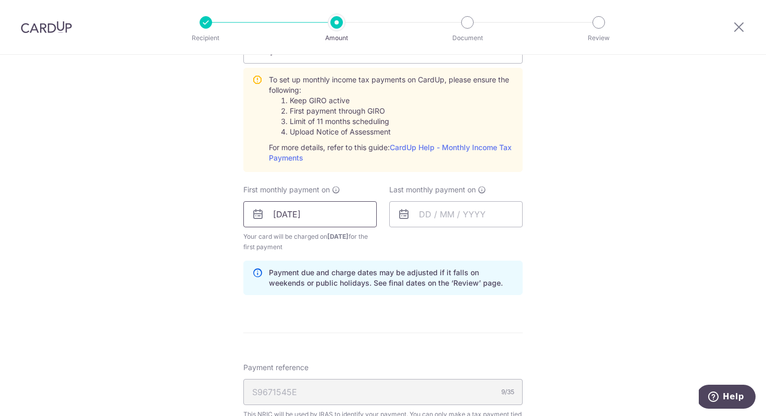
click at [292, 219] on input "[DATE]" at bounding box center [309, 214] width 133 height 26
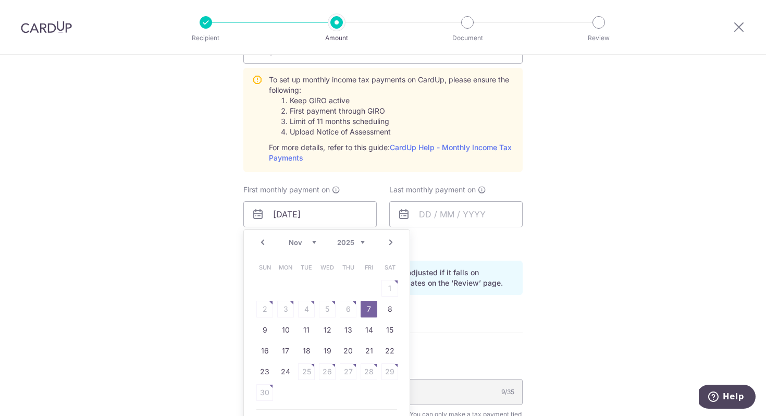
click at [182, 331] on div "Tell us more about your payment Enter one-time or monthly payment amount SGD 2,…" at bounding box center [383, 131] width 766 height 1140
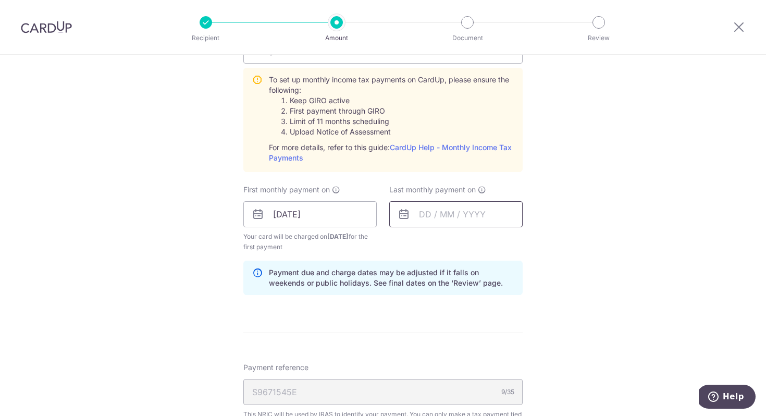
click at [428, 218] on input "text" at bounding box center [455, 214] width 133 height 26
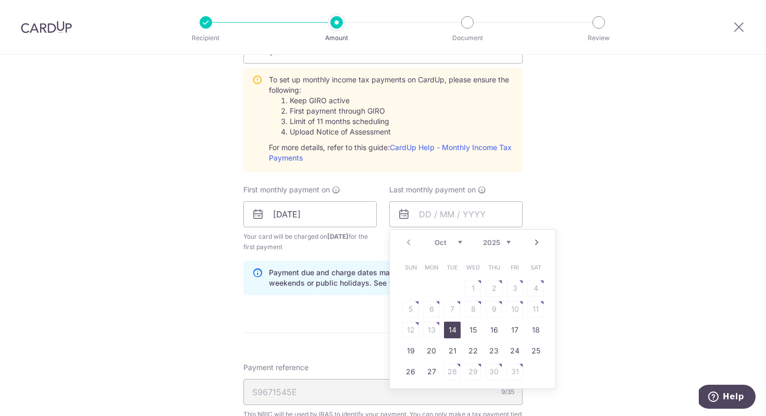
click at [536, 240] on link "Next" at bounding box center [537, 242] width 13 height 13
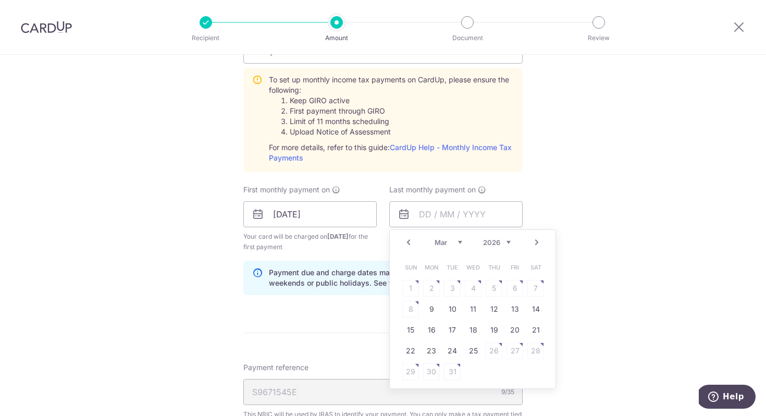
click at [536, 240] on link "Next" at bounding box center [537, 242] width 13 height 13
click at [537, 247] on link "Next" at bounding box center [537, 242] width 13 height 13
click at [495, 307] on link "7" at bounding box center [494, 309] width 17 height 17
type input "[DATE]"
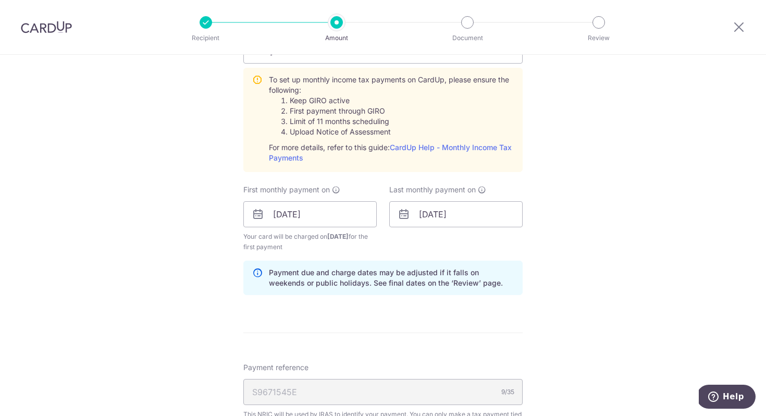
click at [621, 247] on div "Tell us more about your payment Enter one-time or monthly payment amount SGD 2,…" at bounding box center [383, 131] width 766 height 1140
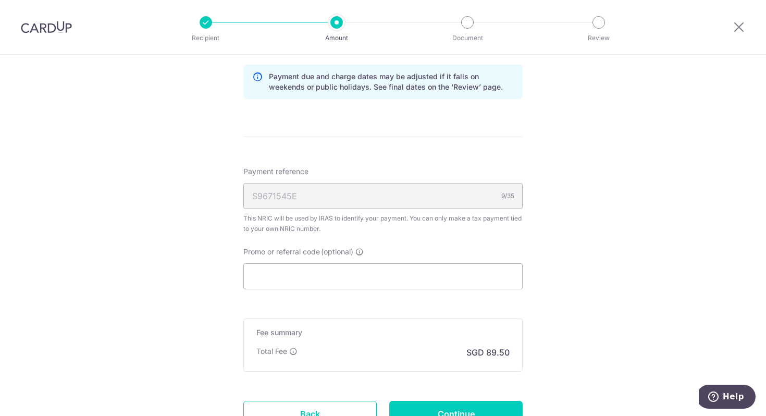
scroll to position [690, 0]
click at [472, 277] on input "Promo or referral code (optional)" at bounding box center [382, 276] width 279 height 26
paste input "2,712.21"
type input "2,712.21"
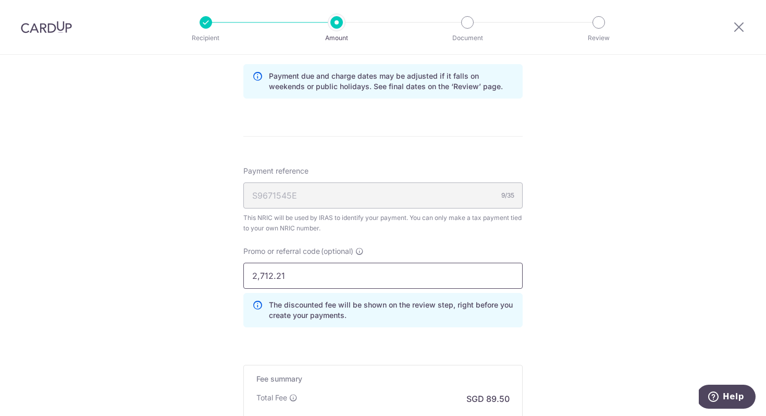
drag, startPoint x: 485, startPoint y: 277, endPoint x: 159, endPoint y: 277, distance: 325.8
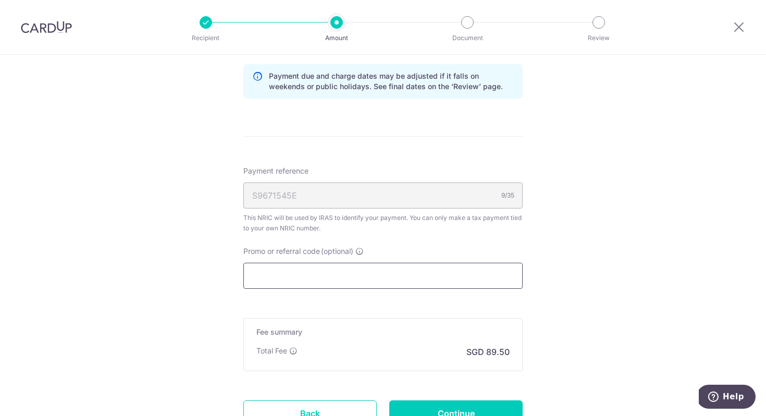
paste input "KAIWENELVANT918"
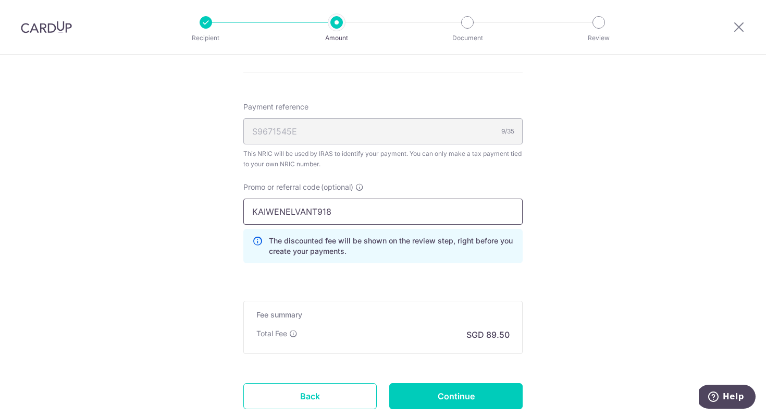
scroll to position [766, 0]
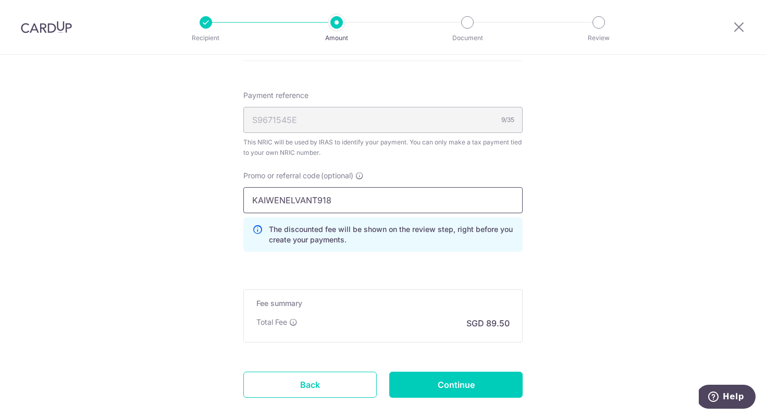
type input "KAIWENELVANT918"
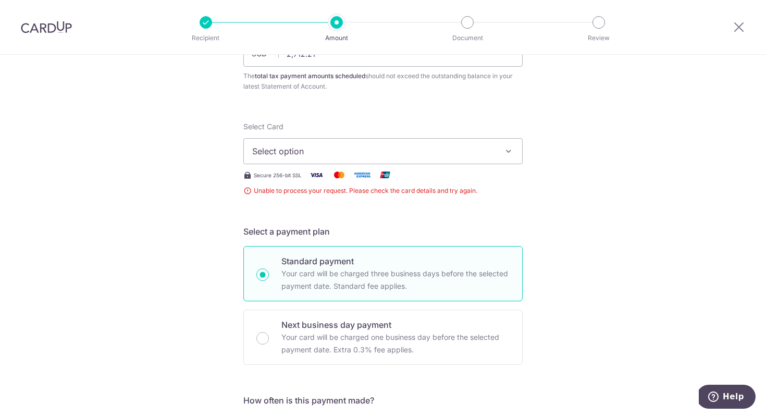
scroll to position [99, 0]
click at [409, 162] on button "Select option" at bounding box center [382, 152] width 279 height 26
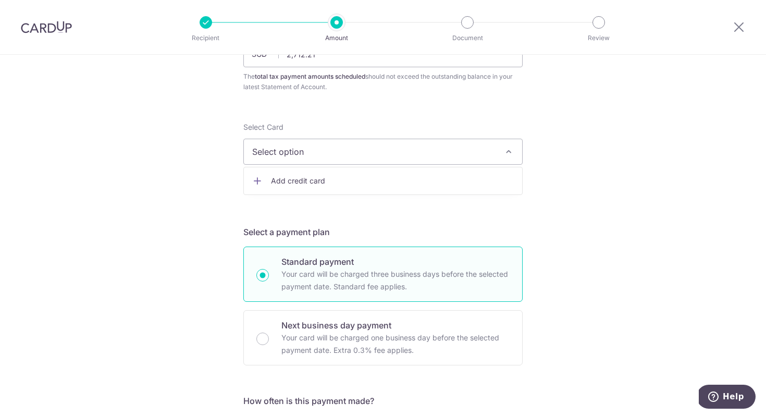
click at [388, 182] on span "Add credit card" at bounding box center [392, 181] width 243 height 10
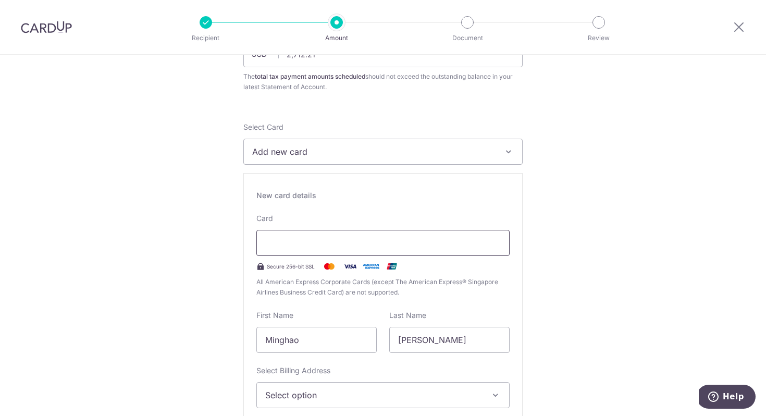
click at [345, 235] on div at bounding box center [382, 243] width 253 height 26
click at [337, 252] on div at bounding box center [382, 243] width 253 height 26
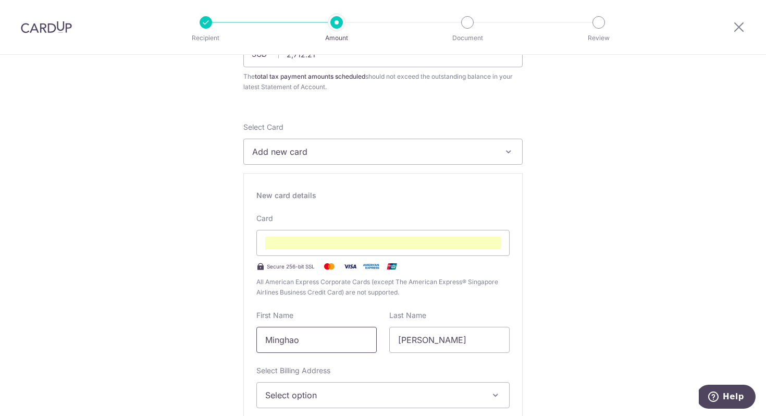
scroll to position [206, 0]
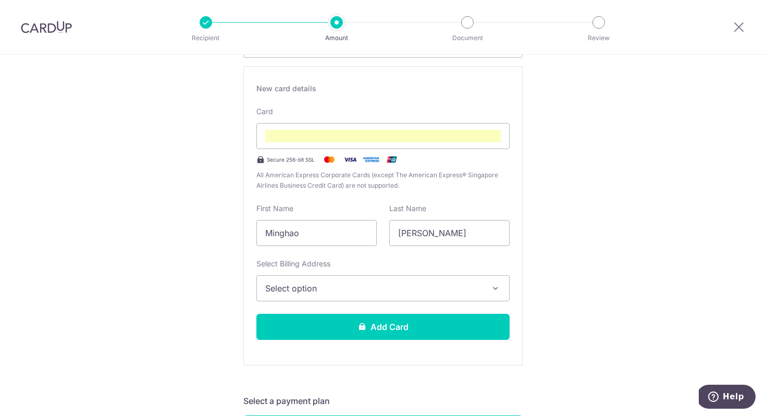
click at [349, 296] on button "Select option" at bounding box center [382, 288] width 253 height 26
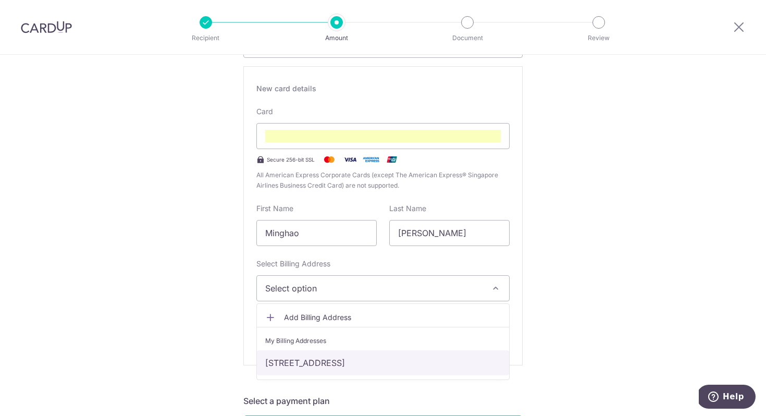
click at [323, 364] on link "[STREET_ADDRESS]" at bounding box center [383, 362] width 252 height 25
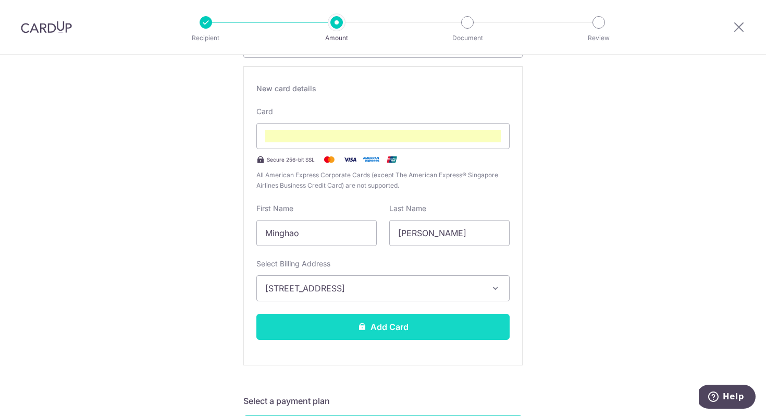
click at [364, 324] on icon at bounding box center [362, 326] width 8 height 8
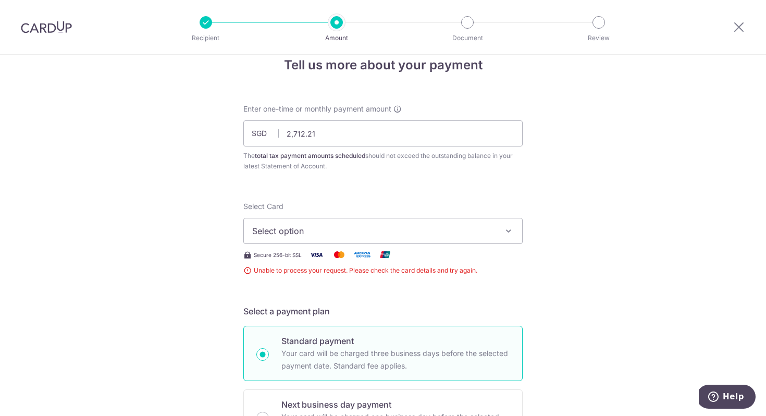
scroll to position [20, 0]
click at [474, 234] on span "Select option" at bounding box center [373, 230] width 243 height 13
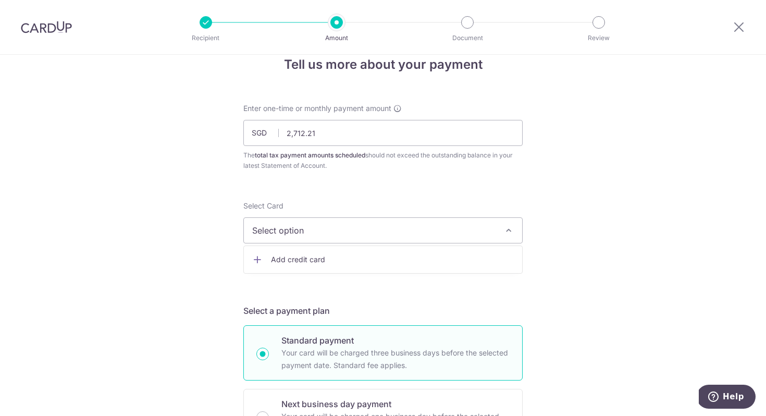
click at [405, 256] on span "Add credit card" at bounding box center [392, 259] width 243 height 10
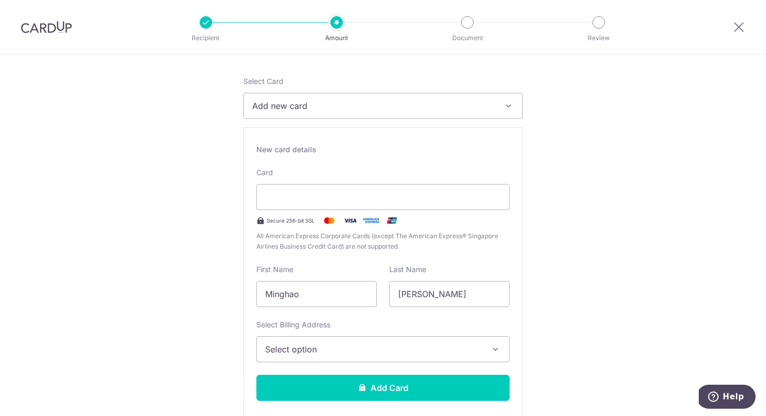
scroll to position [145, 0]
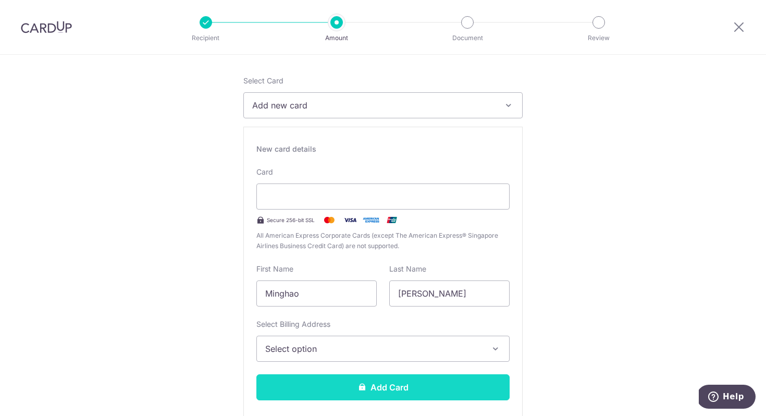
click at [467, 382] on button "Add Card" at bounding box center [382, 387] width 253 height 26
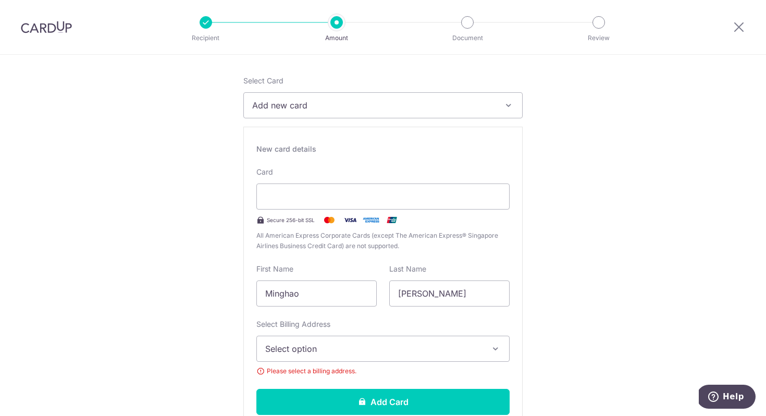
click at [457, 359] on button "Select option" at bounding box center [382, 349] width 253 height 26
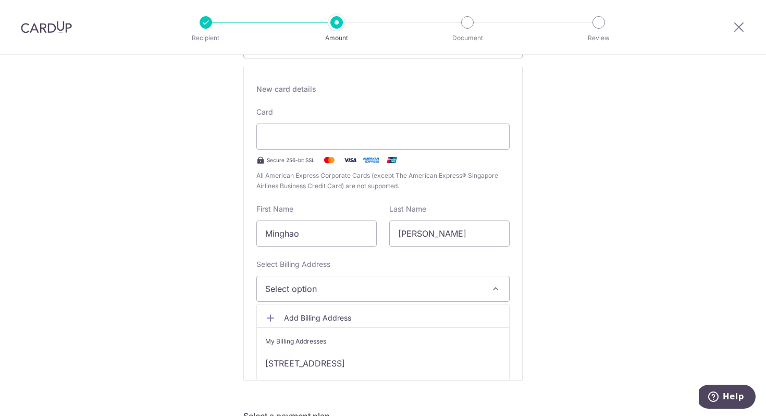
scroll to position [219, 0]
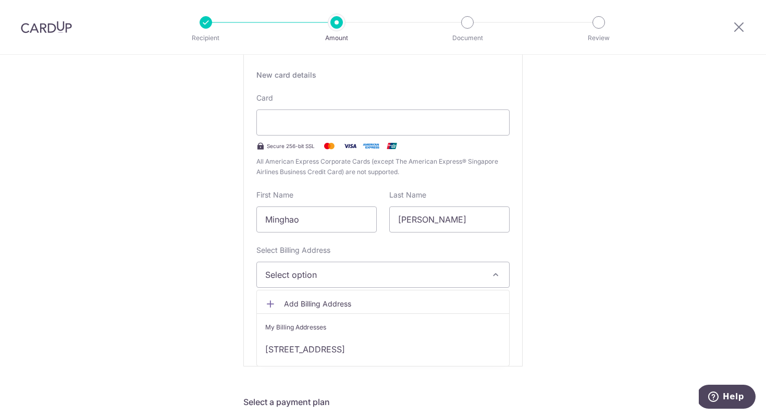
click at [419, 302] on span "Add Billing Address" at bounding box center [392, 304] width 217 height 10
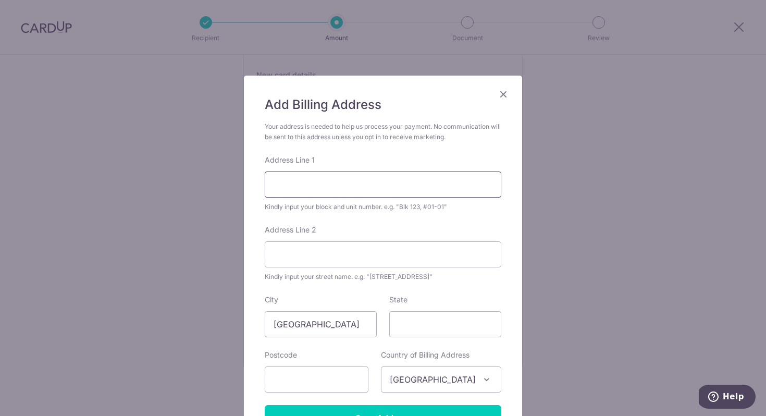
click at [375, 183] on input "Address Line 1" at bounding box center [383, 184] width 237 height 26
type input "TAMPINES CENTRAL 7"
type input "515a"
type input "[GEOGRAPHIC_DATA]"
type input "521515"
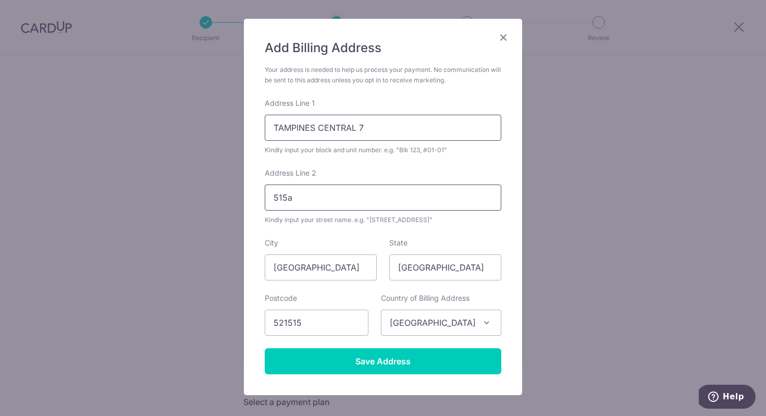
scroll to position [63, 0]
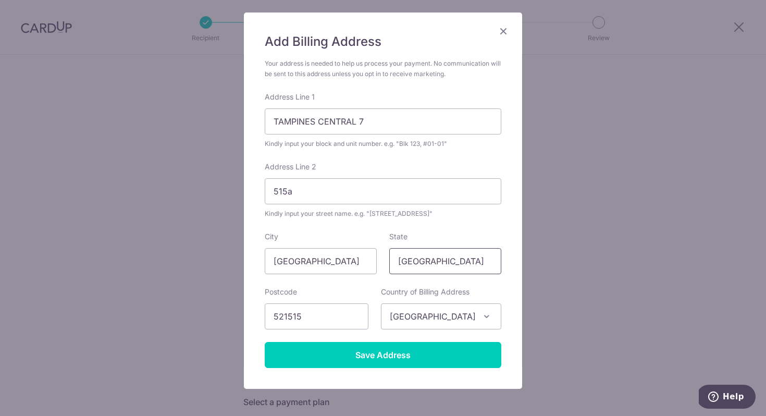
drag, startPoint x: 416, startPoint y: 265, endPoint x: 390, endPoint y: 265, distance: 26.1
click at [390, 265] on input "[GEOGRAPHIC_DATA]" at bounding box center [445, 261] width 112 height 26
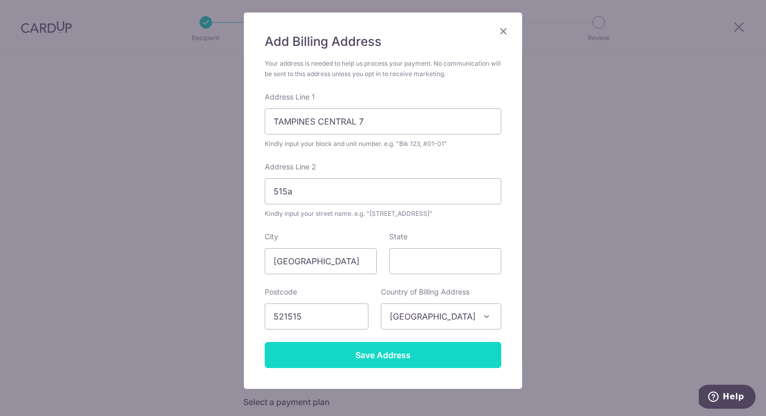
click at [374, 355] on input "Save Address" at bounding box center [383, 355] width 237 height 26
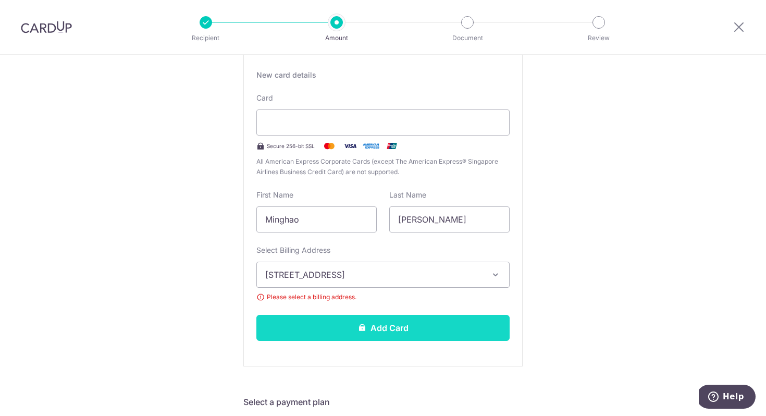
click at [397, 330] on button "Add Card" at bounding box center [382, 328] width 253 height 26
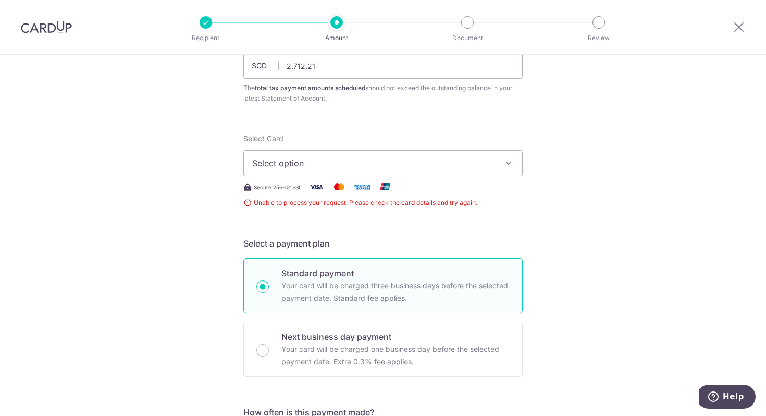
scroll to position [49, 0]
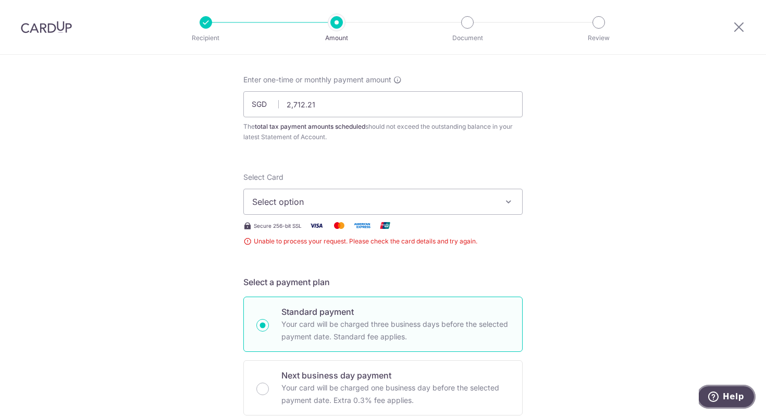
click at [708, 391] on button "Help" at bounding box center [726, 397] width 59 height 24
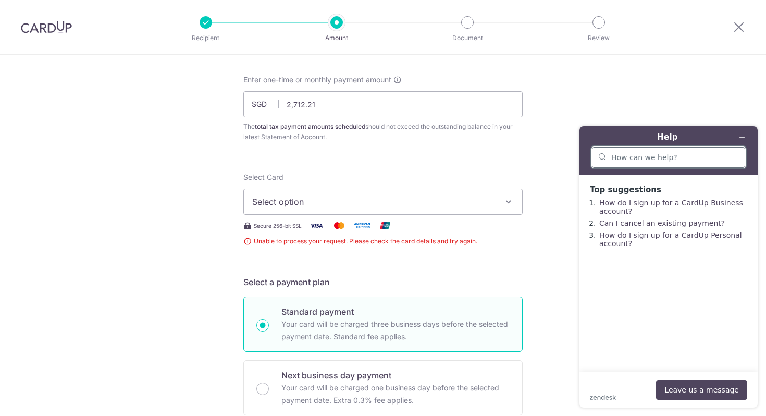
click at [645, 160] on input "search" at bounding box center [674, 157] width 127 height 9
type input "unable to add card"
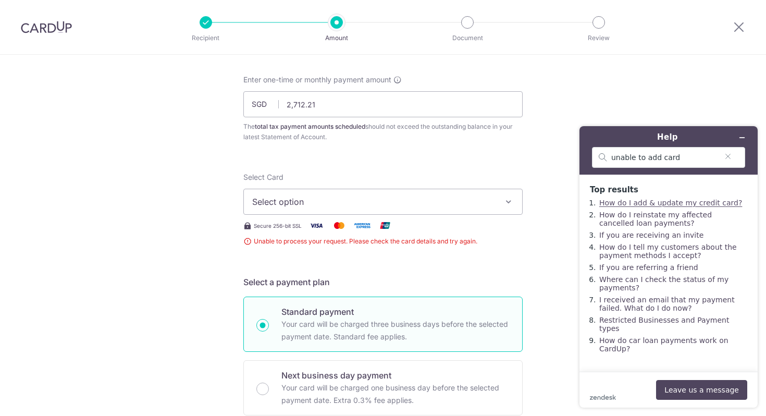
click at [630, 200] on link "How do I add & update my credit card?" at bounding box center [670, 203] width 143 height 8
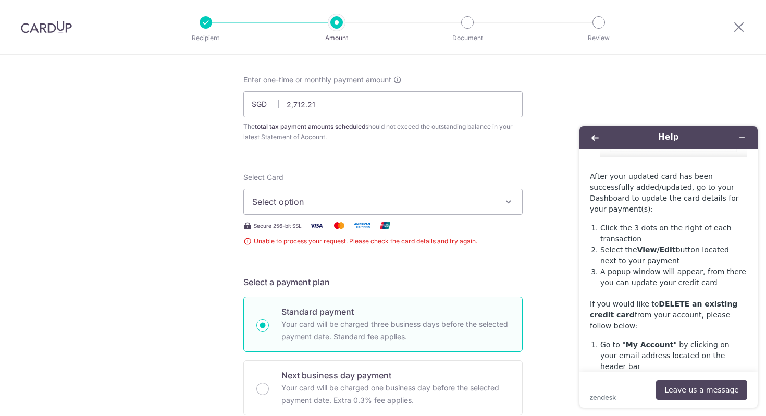
scroll to position [693, 0]
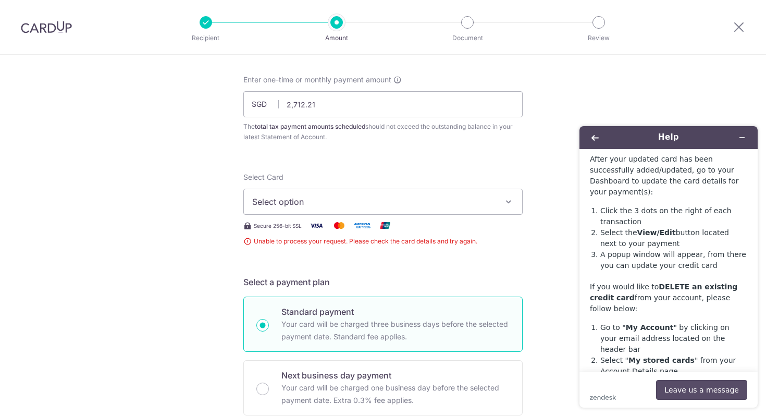
click at [712, 388] on button "Leave us a message" at bounding box center [701, 390] width 91 height 20
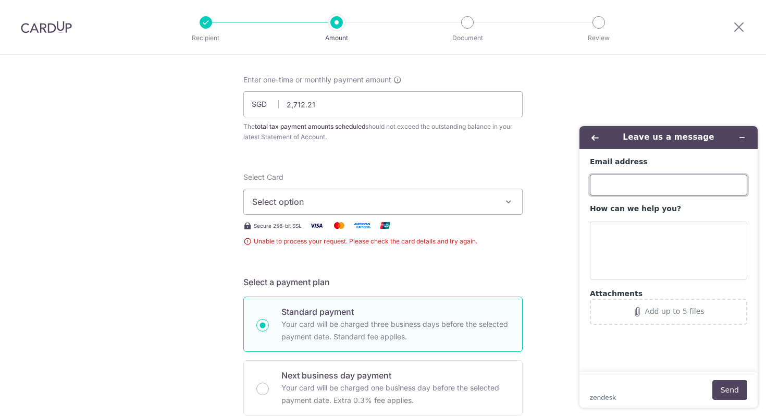
click at [636, 191] on input "Email address" at bounding box center [668, 185] width 157 height 21
type input "[EMAIL_ADDRESS][DOMAIN_NAME]"
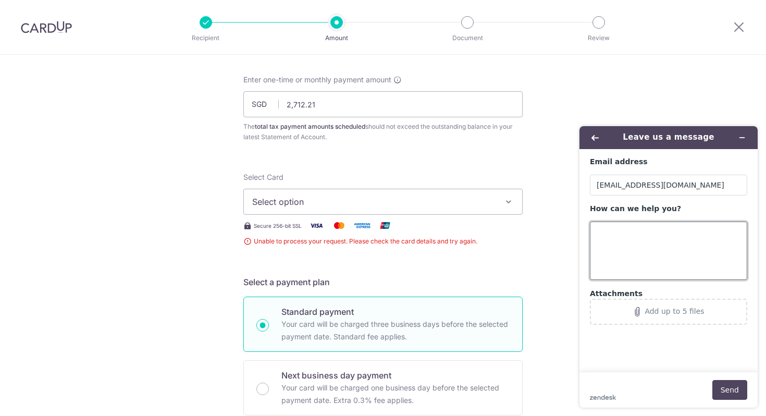
click at [642, 232] on textarea "How can we help you?" at bounding box center [668, 251] width 157 height 58
type textarea "I am unable to add my credit card on cardup for taxpayment. card is UOB Privi m…"
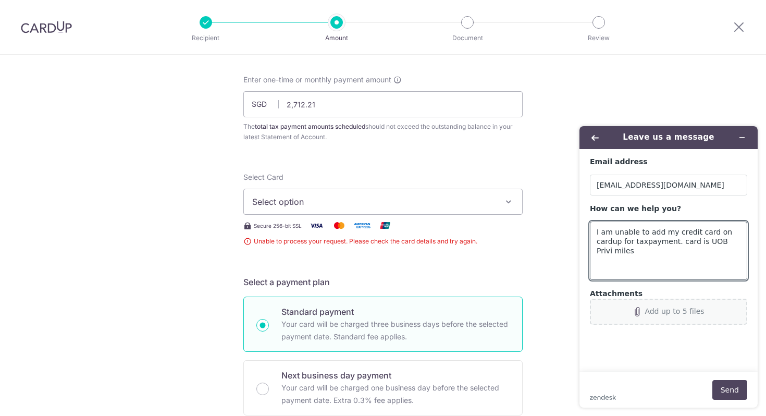
click at [704, 311] on div "Add up to 5 files" at bounding box center [668, 311] width 145 height 9
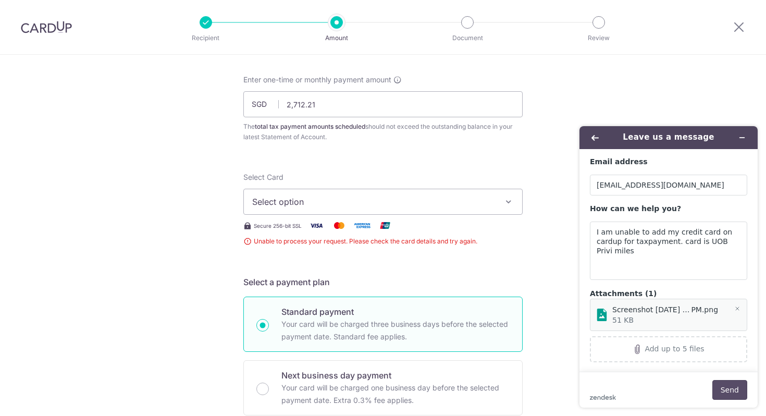
click at [728, 390] on button "Send" at bounding box center [730, 390] width 35 height 20
